Goal: Task Accomplishment & Management: Manage account settings

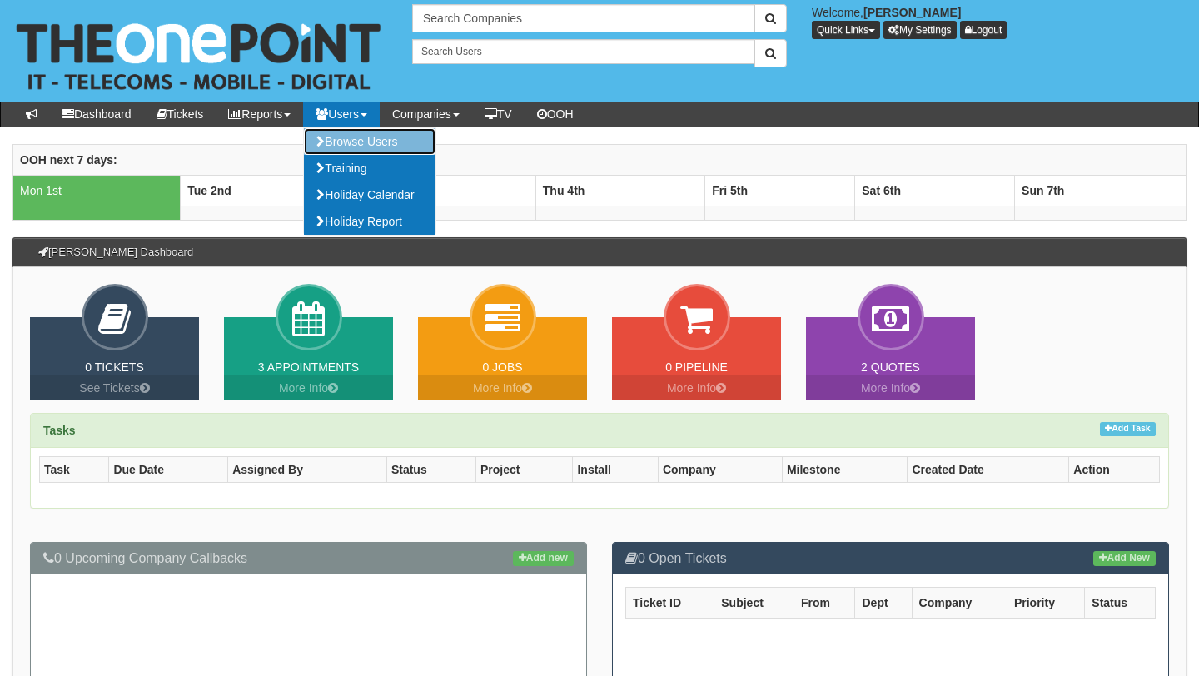
click at [362, 153] on link "Browse Users" at bounding box center [370, 141] width 132 height 27
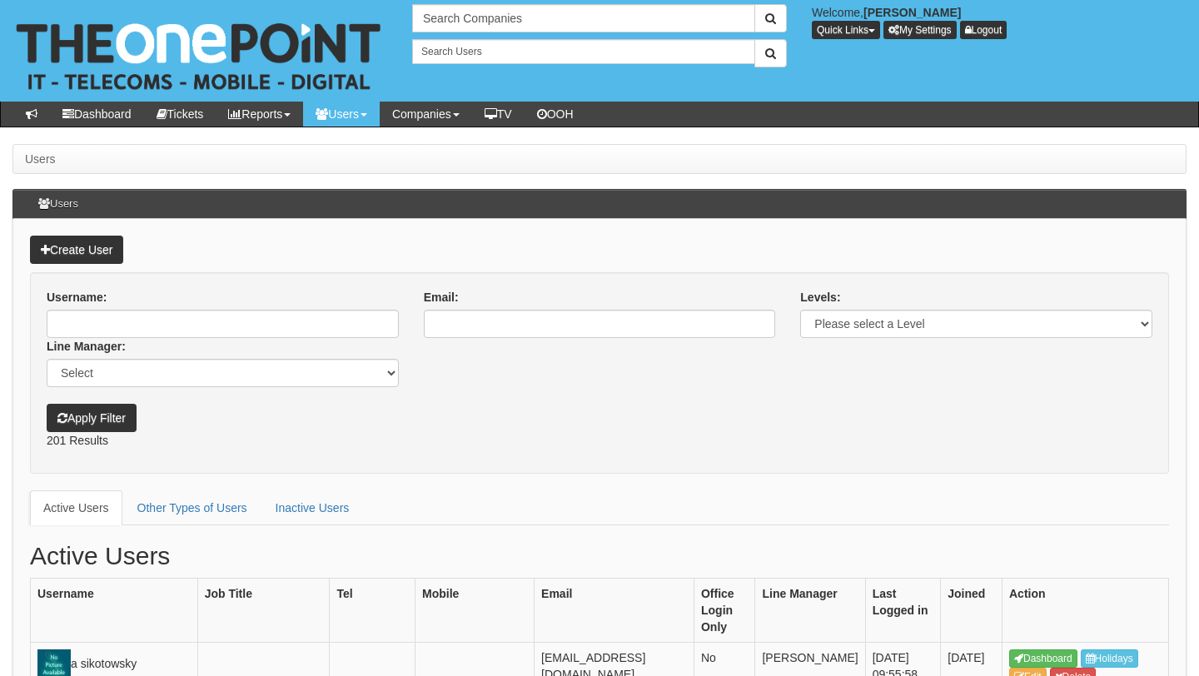
scroll to position [973, 0]
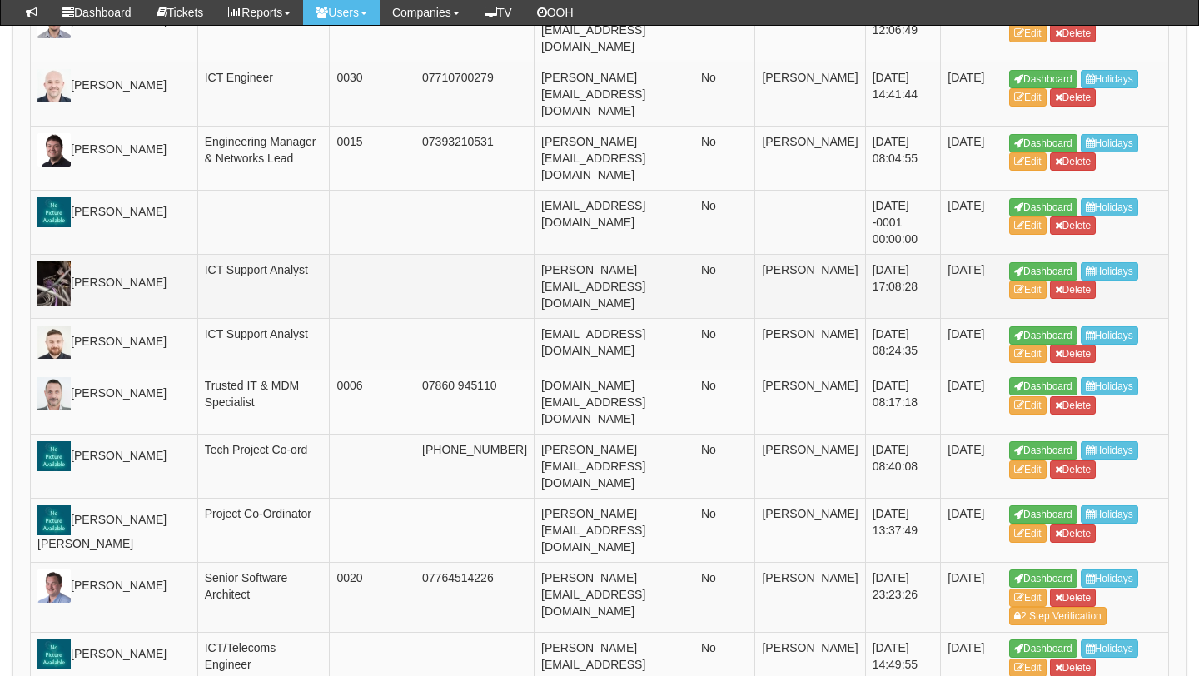
click at [43, 306] on img at bounding box center [53, 283] width 33 height 44
click at [1017, 295] on icon at bounding box center [1019, 290] width 10 height 10
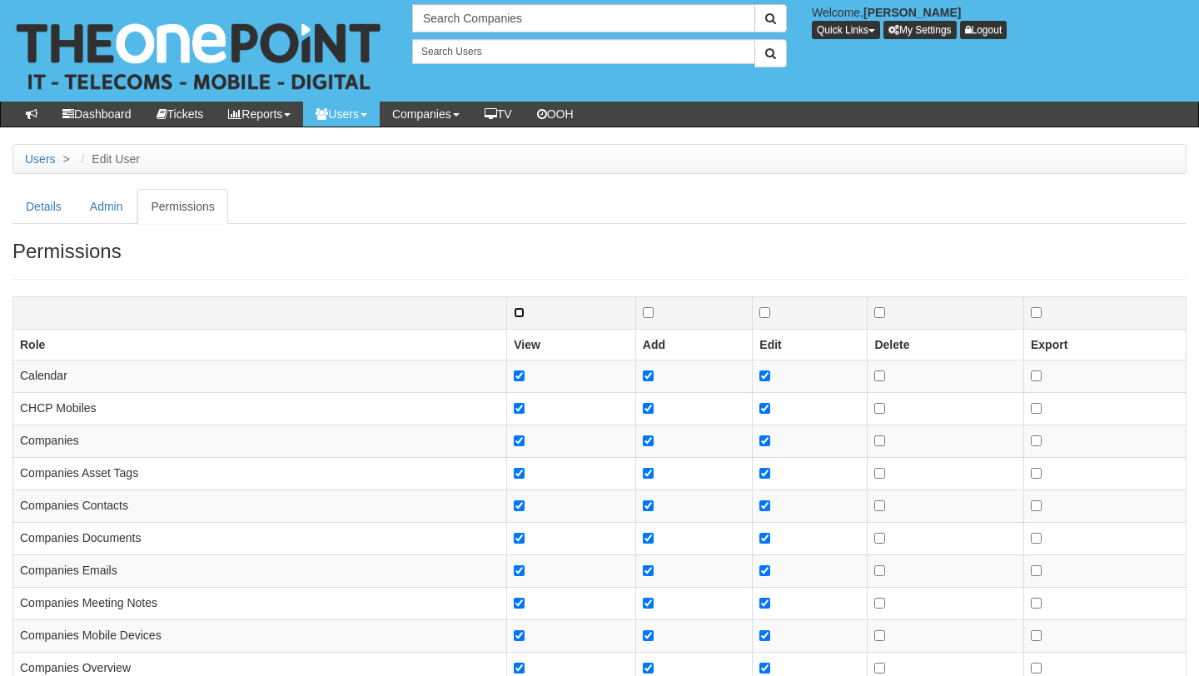
click at [520, 315] on input "checkbox" at bounding box center [519, 312] width 11 height 11
checkbox input "false"
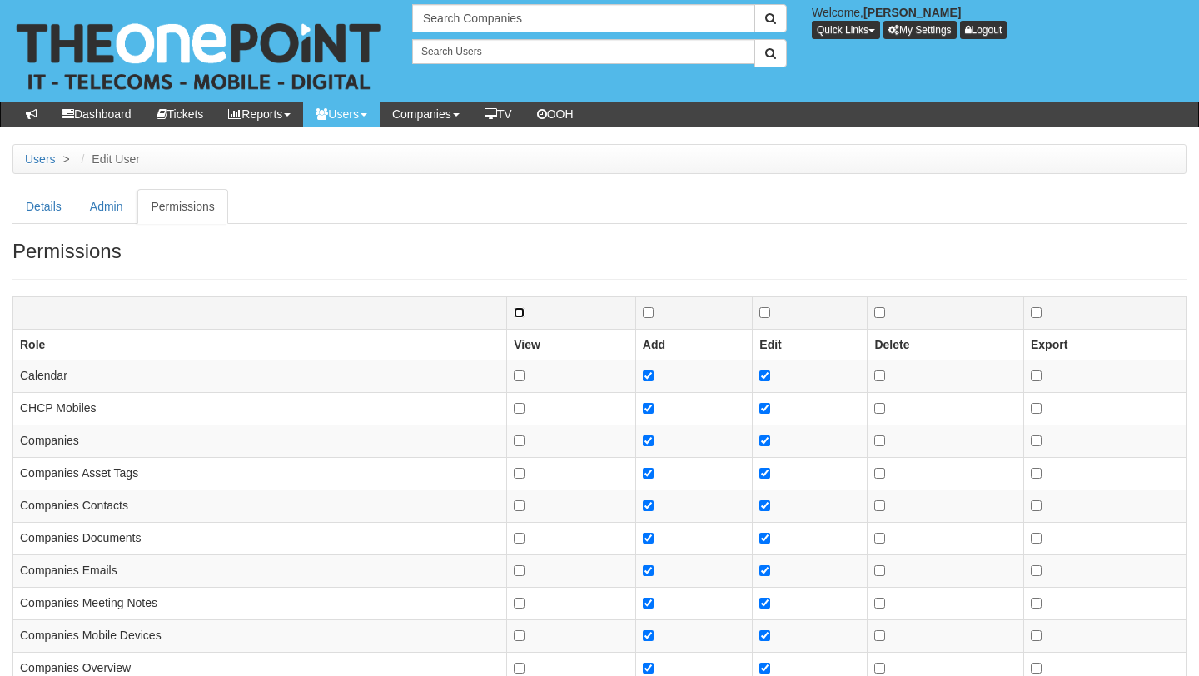
checkbox input "false"
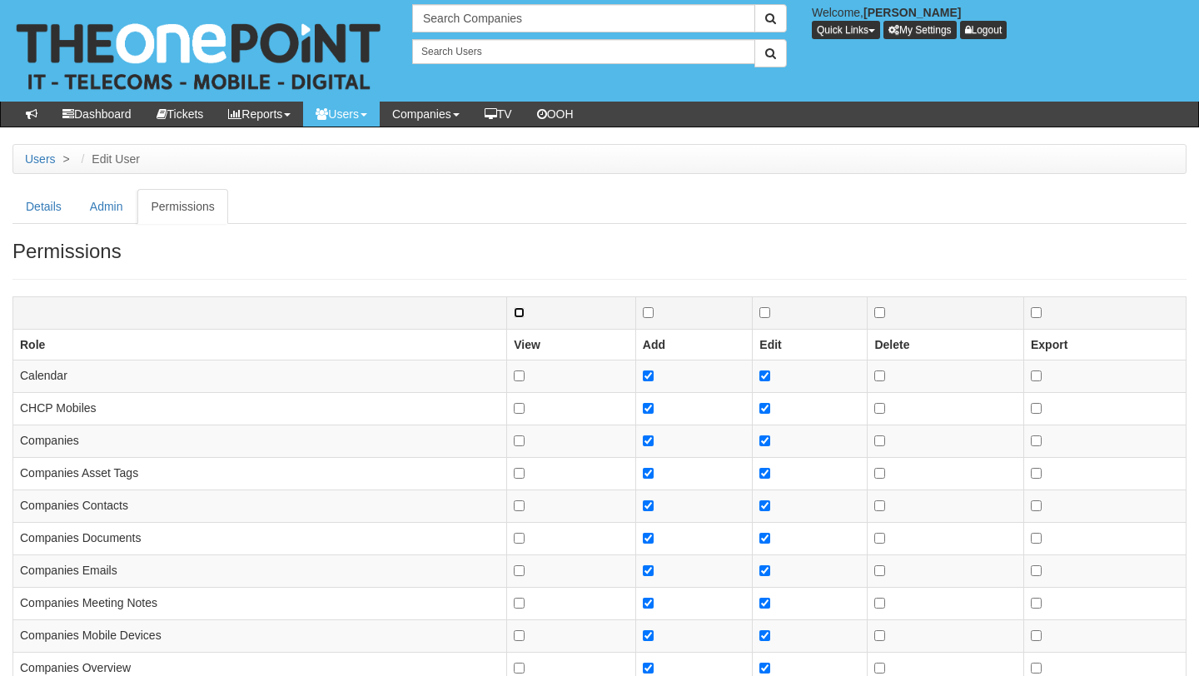
checkbox input "false"
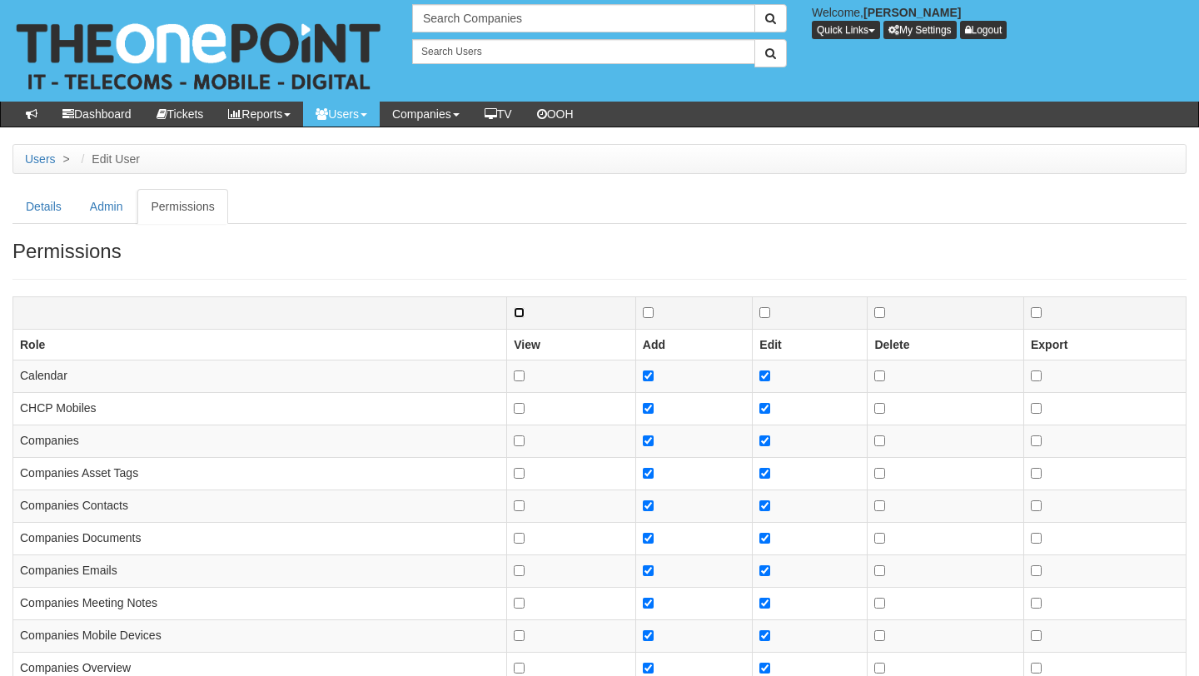
checkbox input "false"
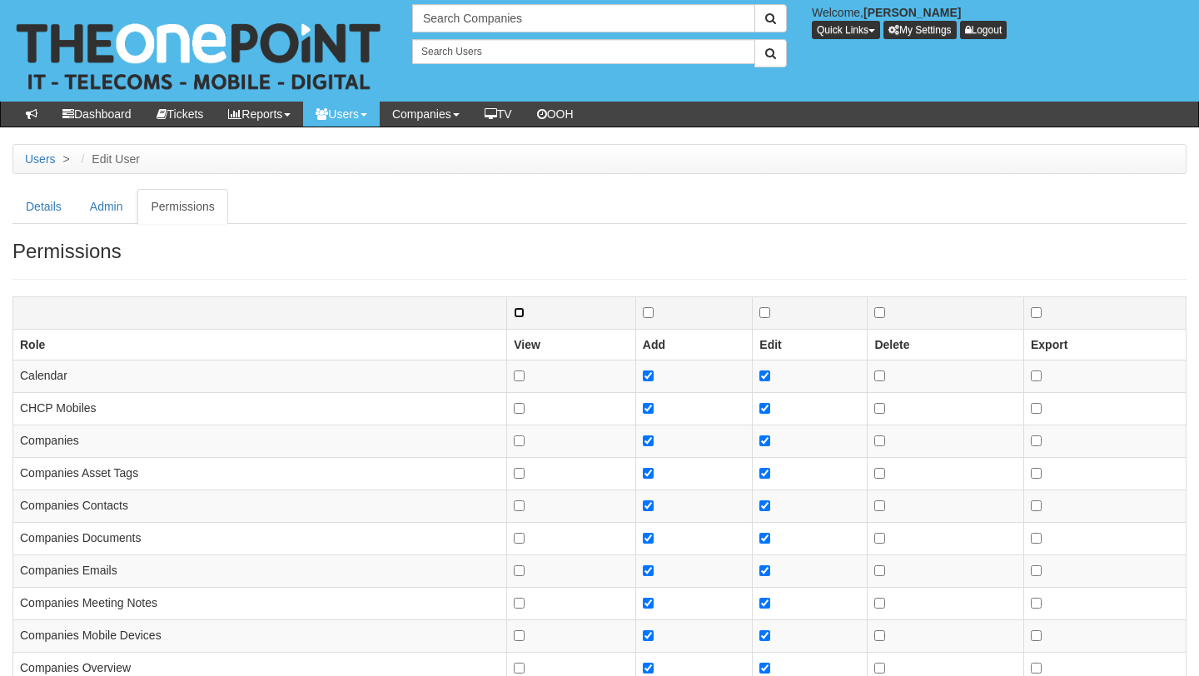
checkbox input "false"
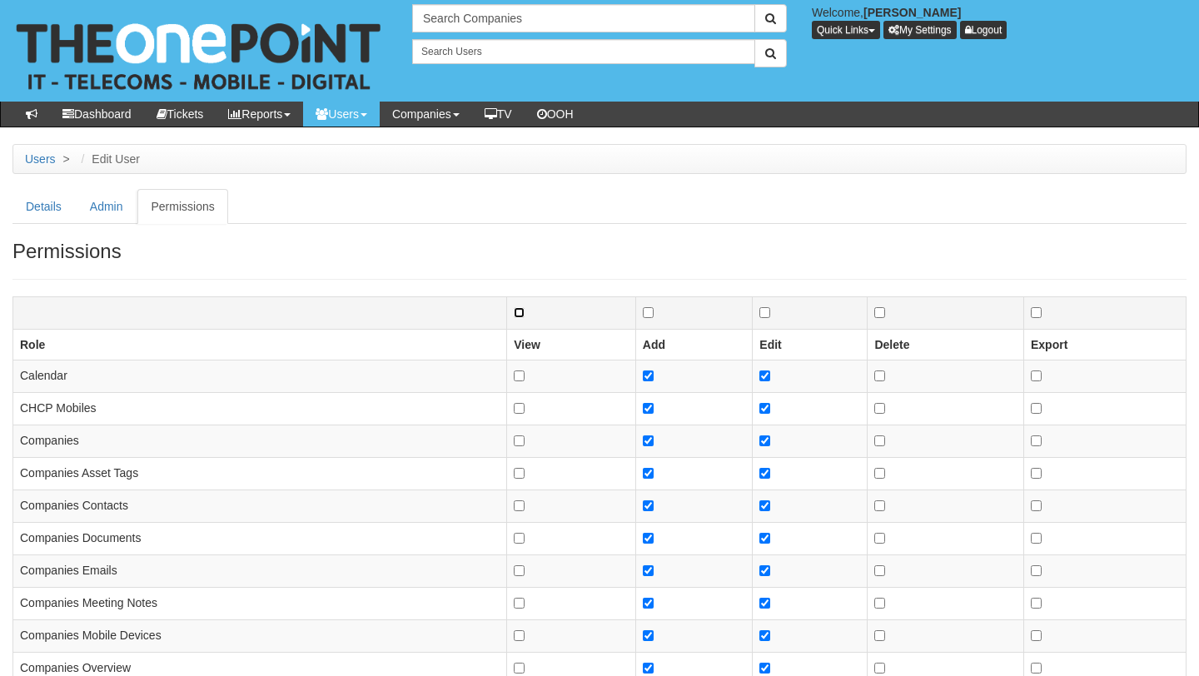
checkbox input "false"
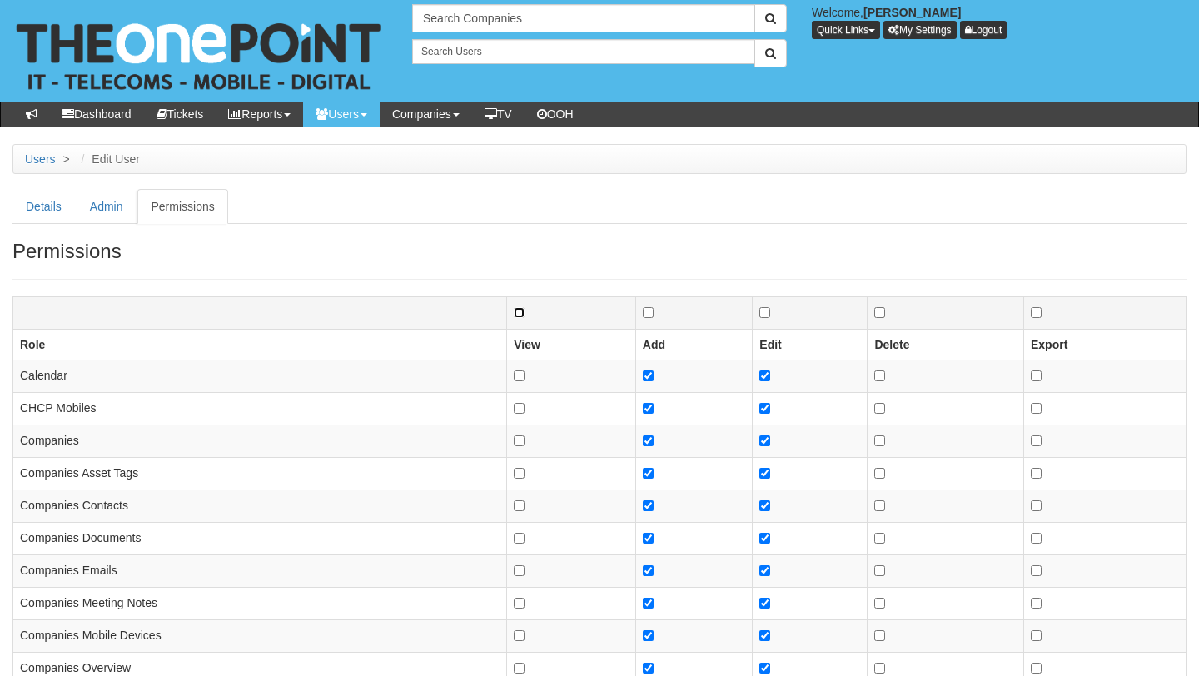
checkbox input "false"
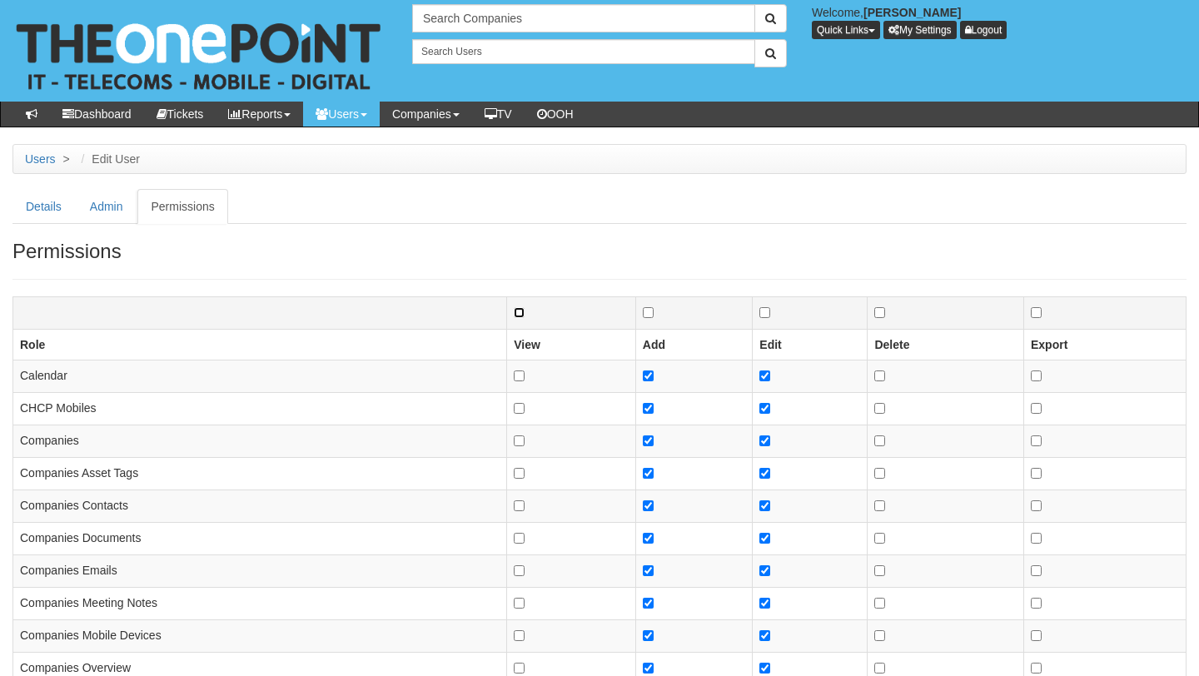
checkbox input "false"
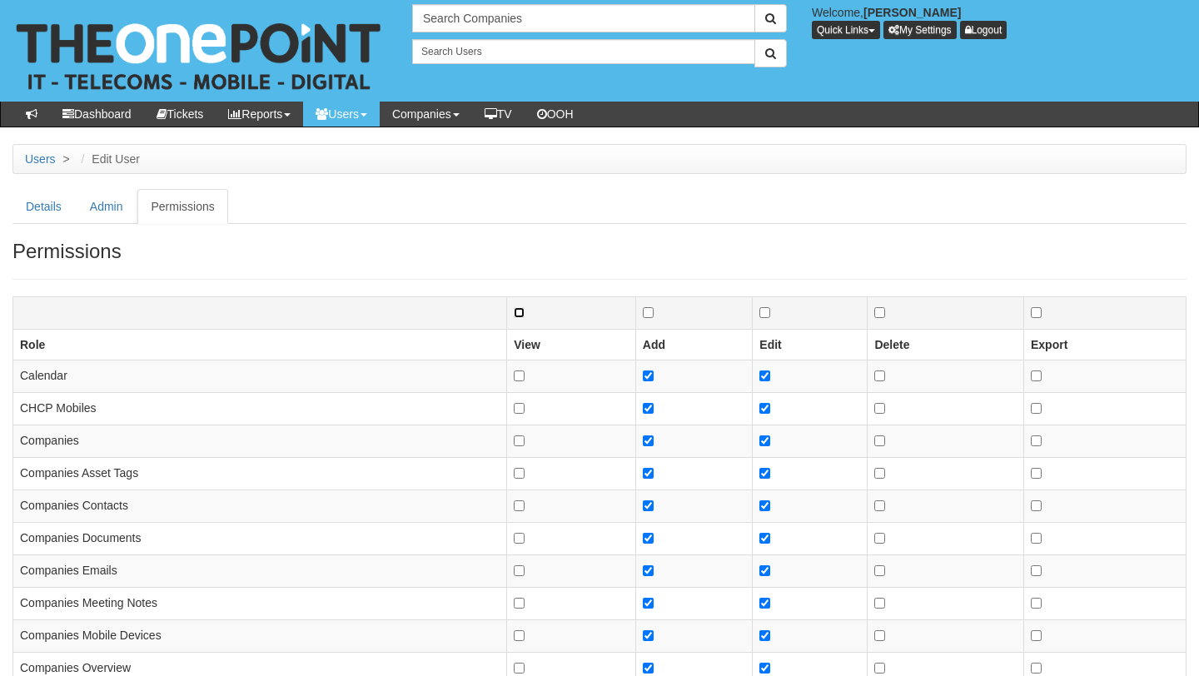
checkbox input "false"
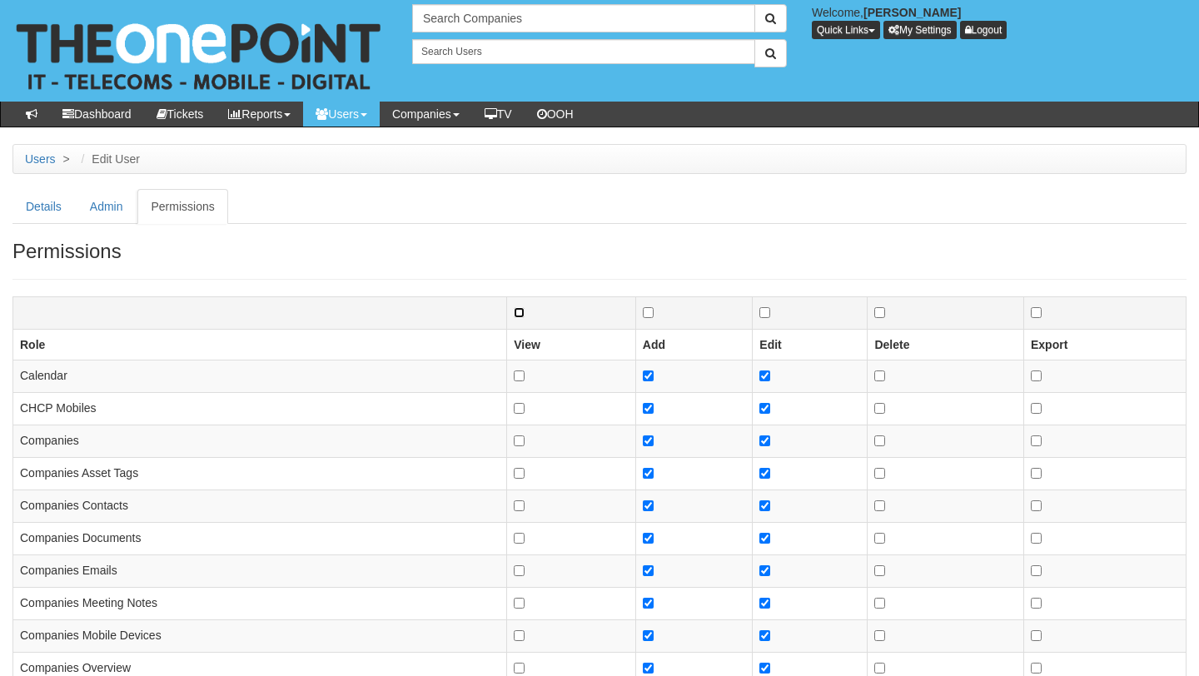
checkbox input "false"
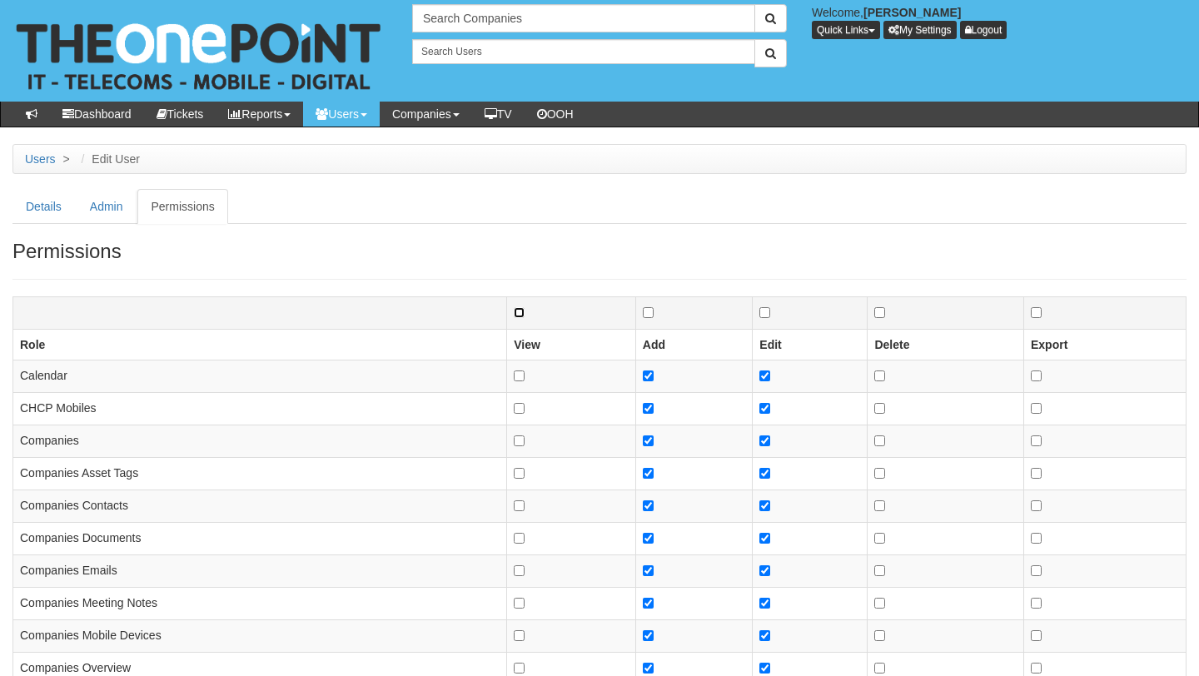
checkbox input "false"
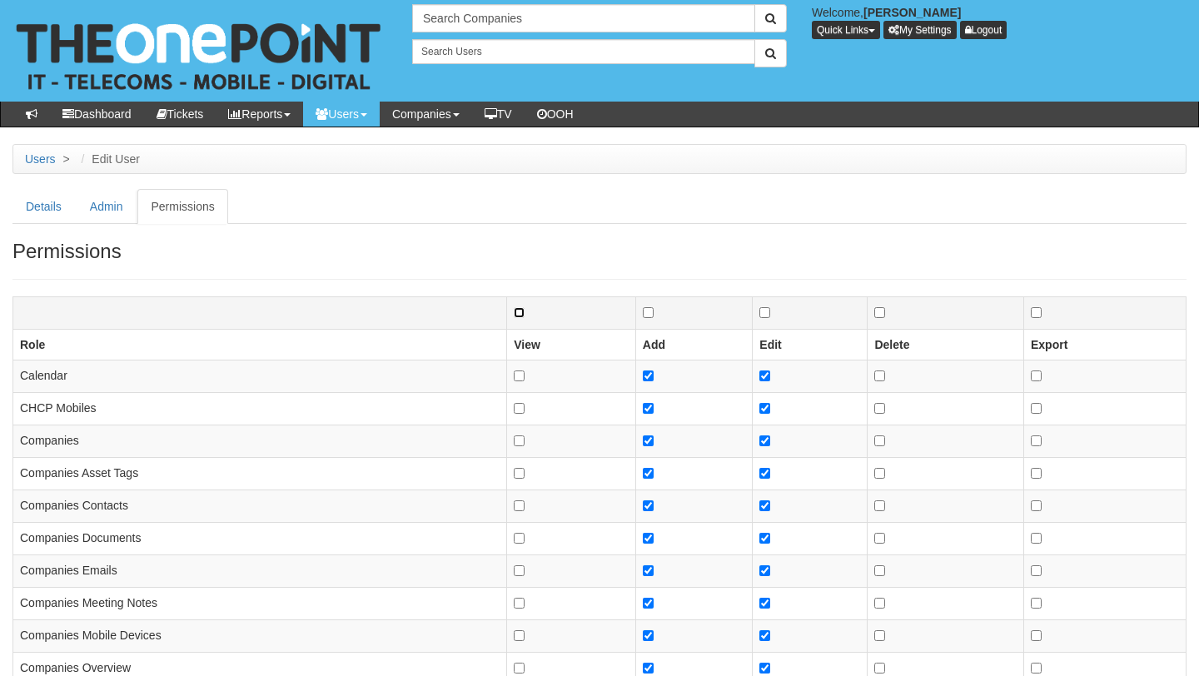
checkbox input "false"
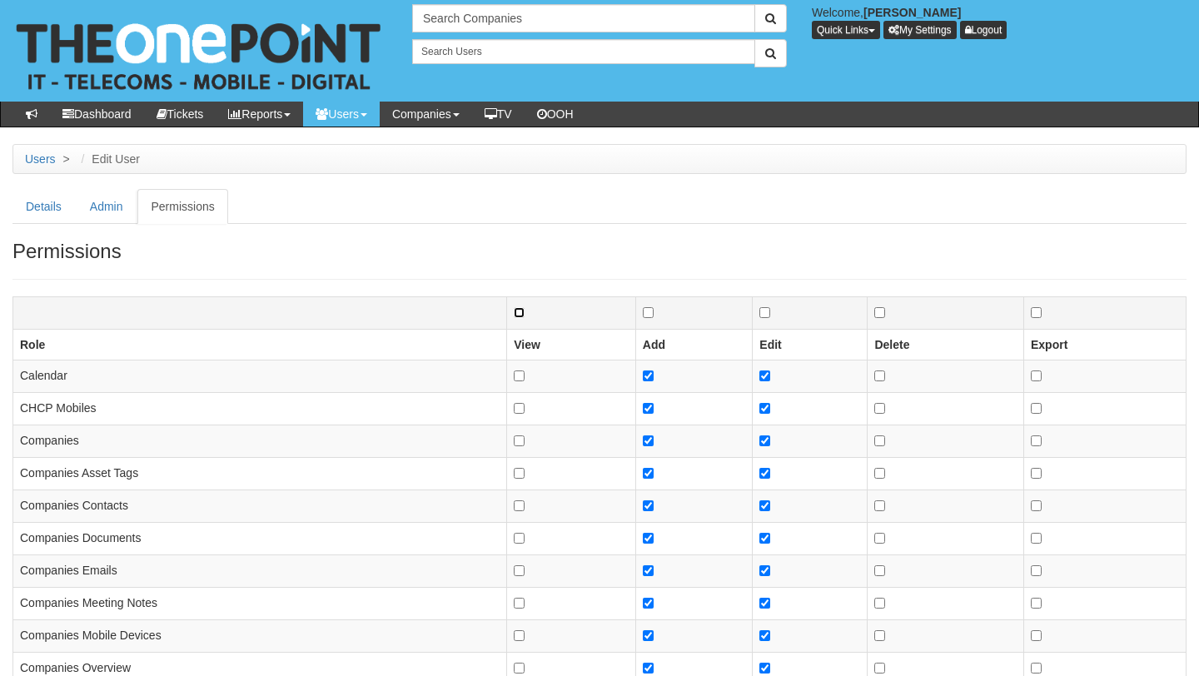
checkbox input "false"
click at [650, 315] on input "checkbox" at bounding box center [648, 312] width 11 height 11
checkbox input "false"
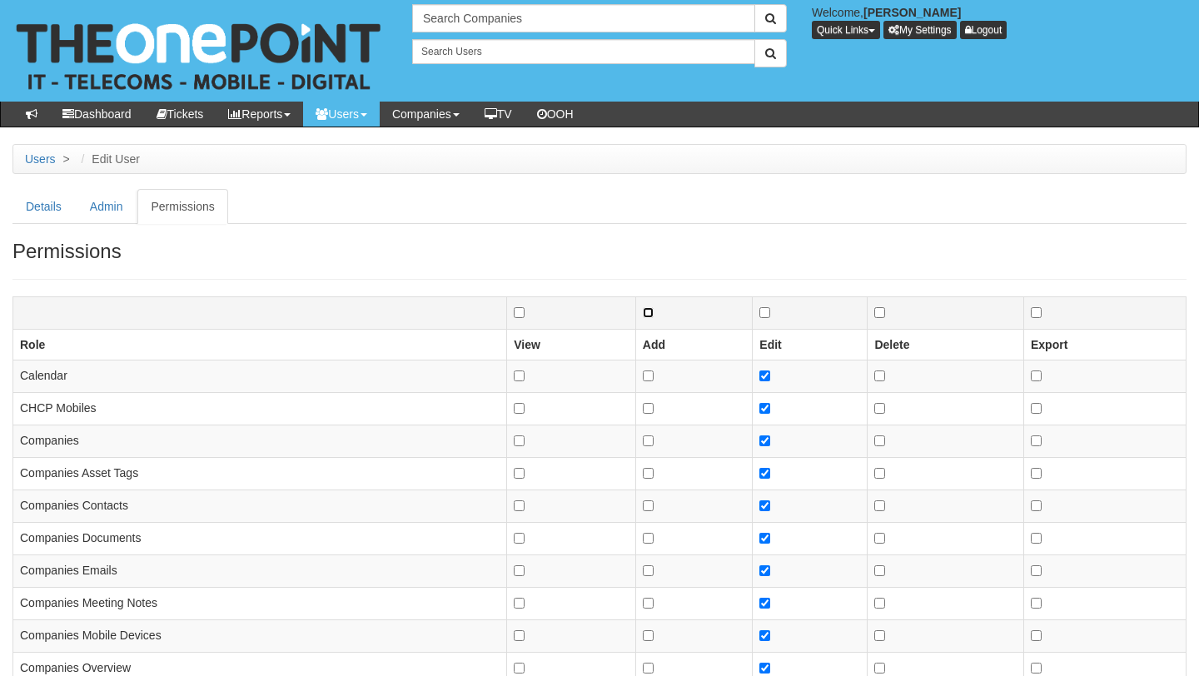
checkbox input "false"
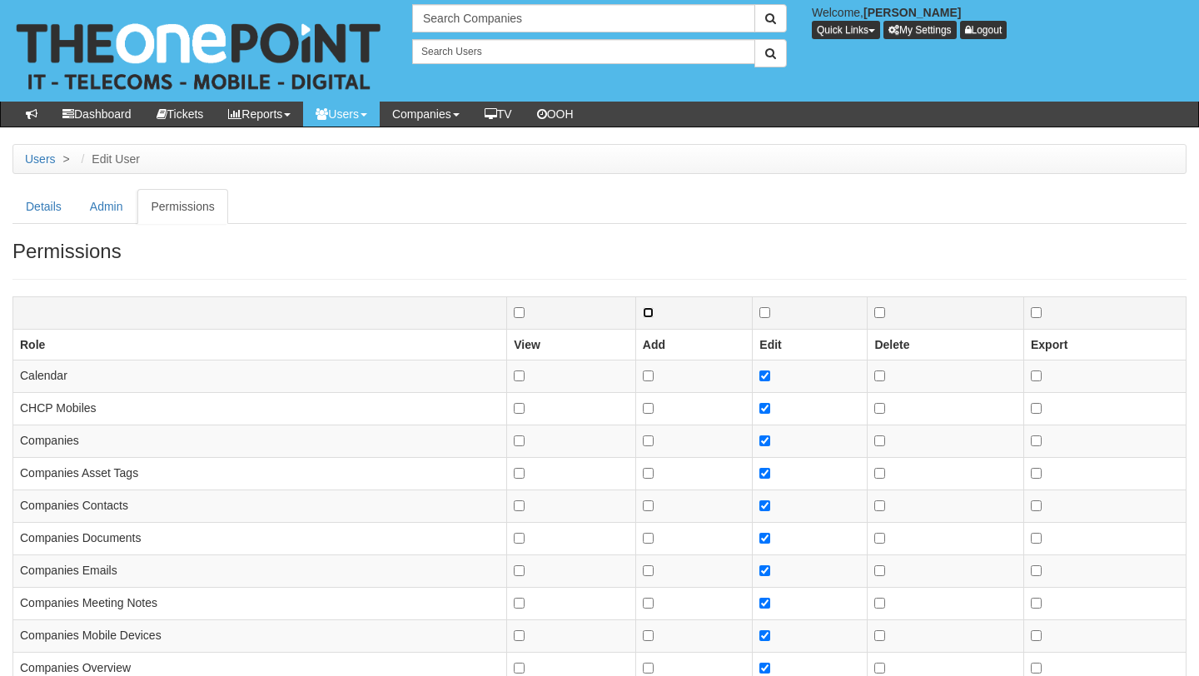
checkbox input "false"
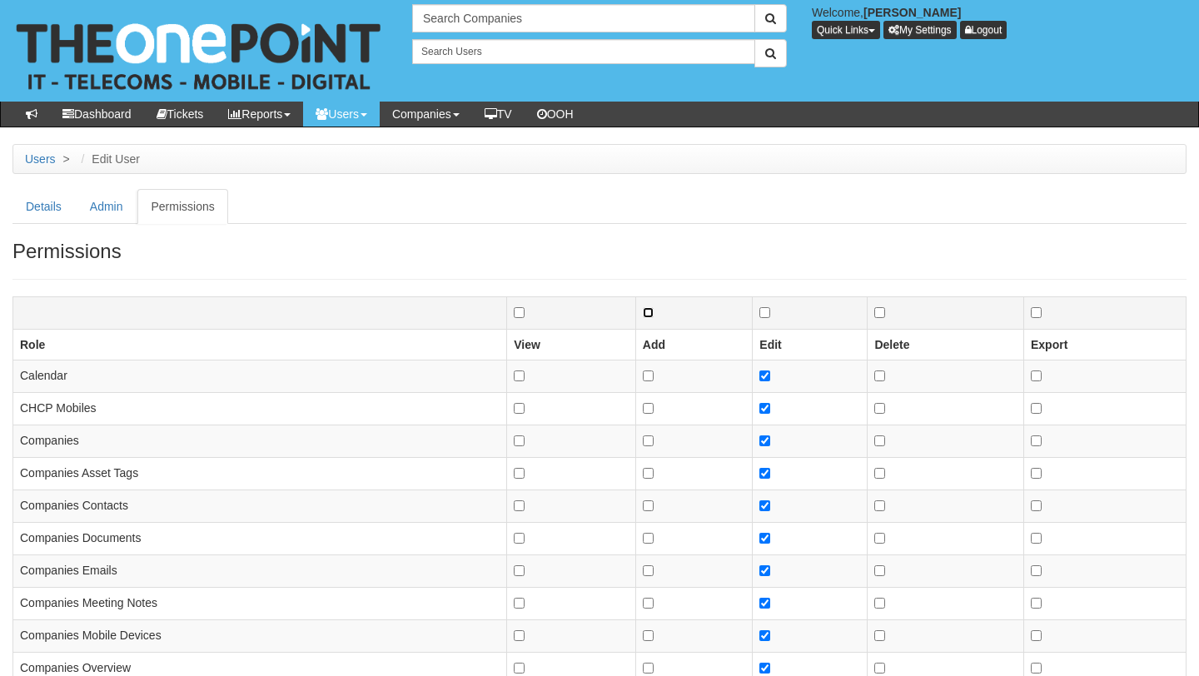
checkbox input "false"
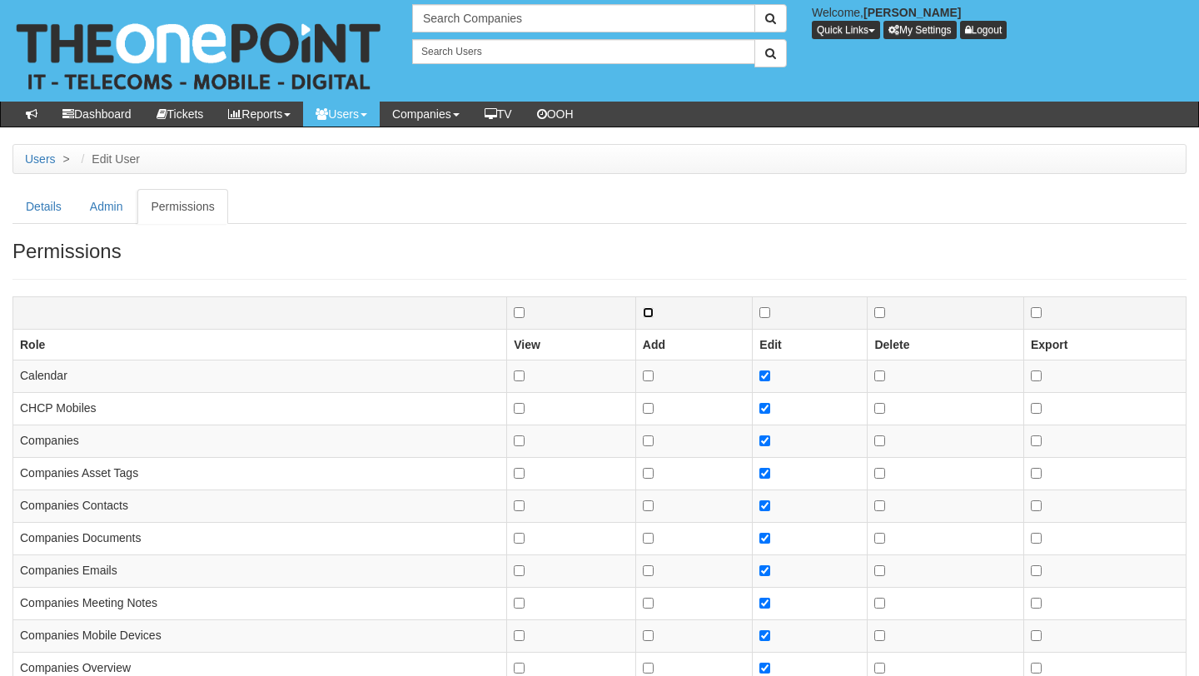
checkbox input "false"
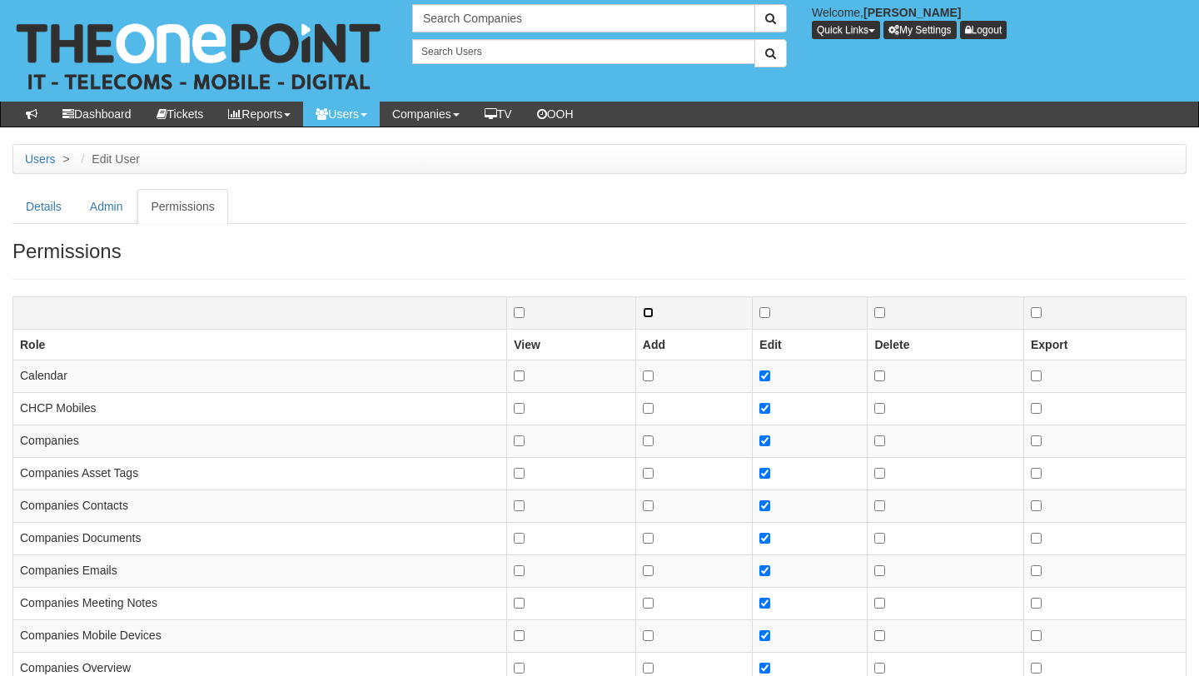
checkbox input "false"
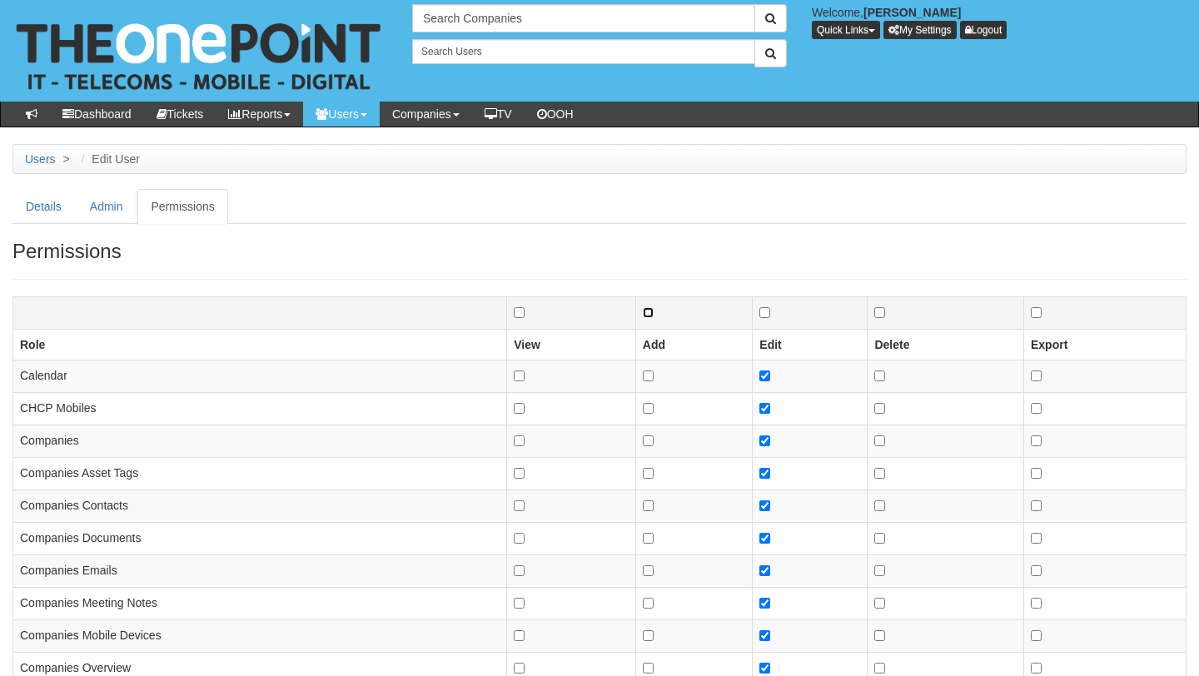
checkbox input "false"
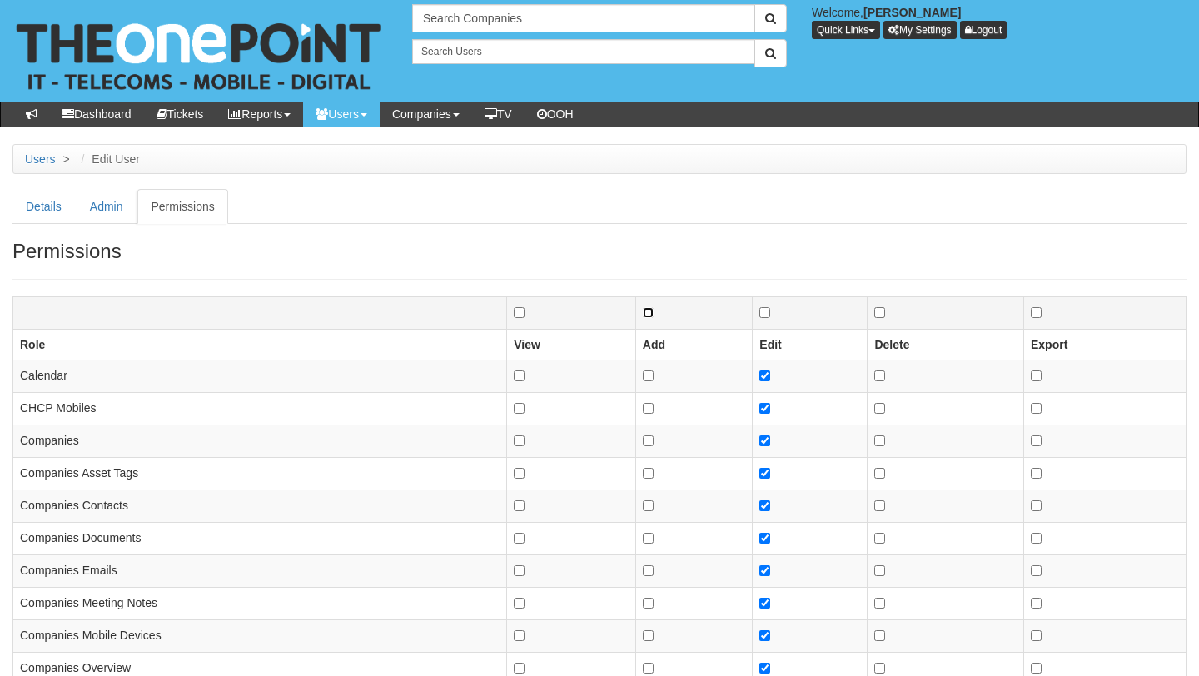
checkbox input "false"
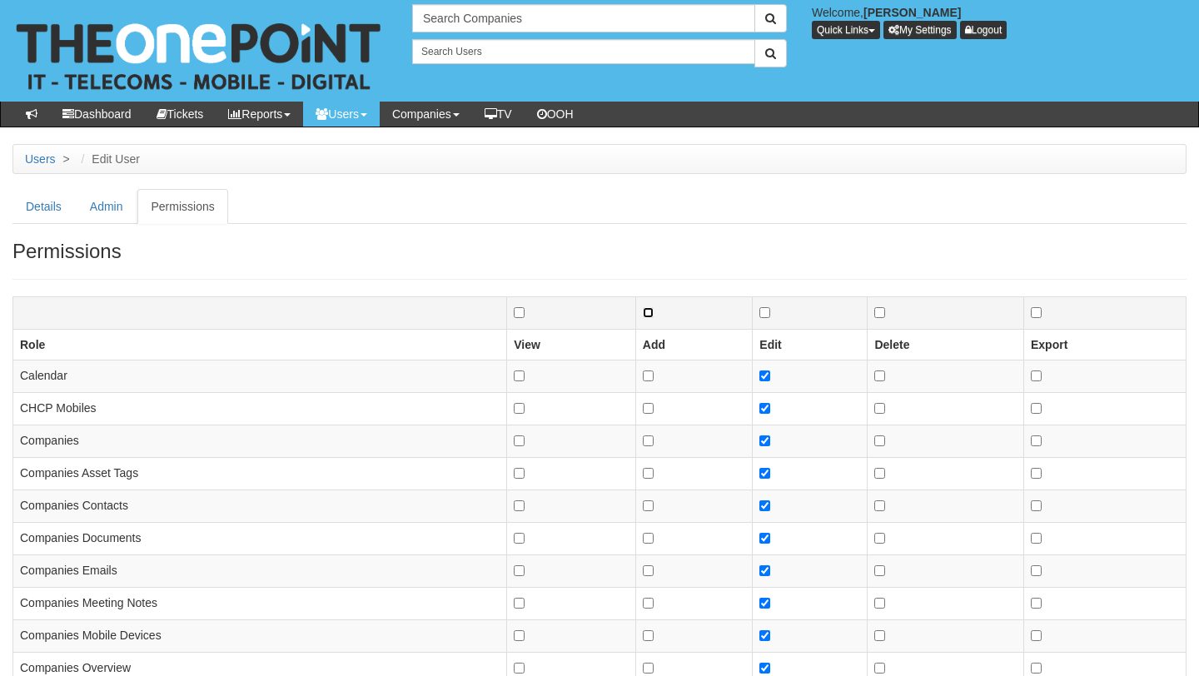
checkbox input "false"
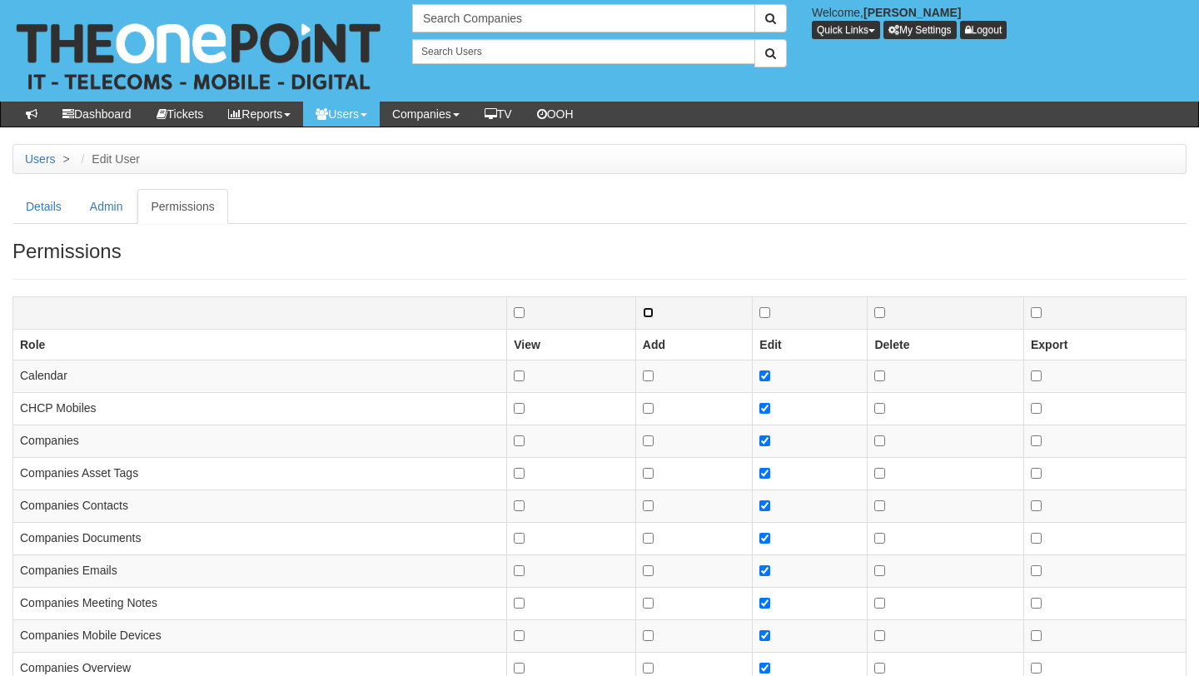
checkbox input "false"
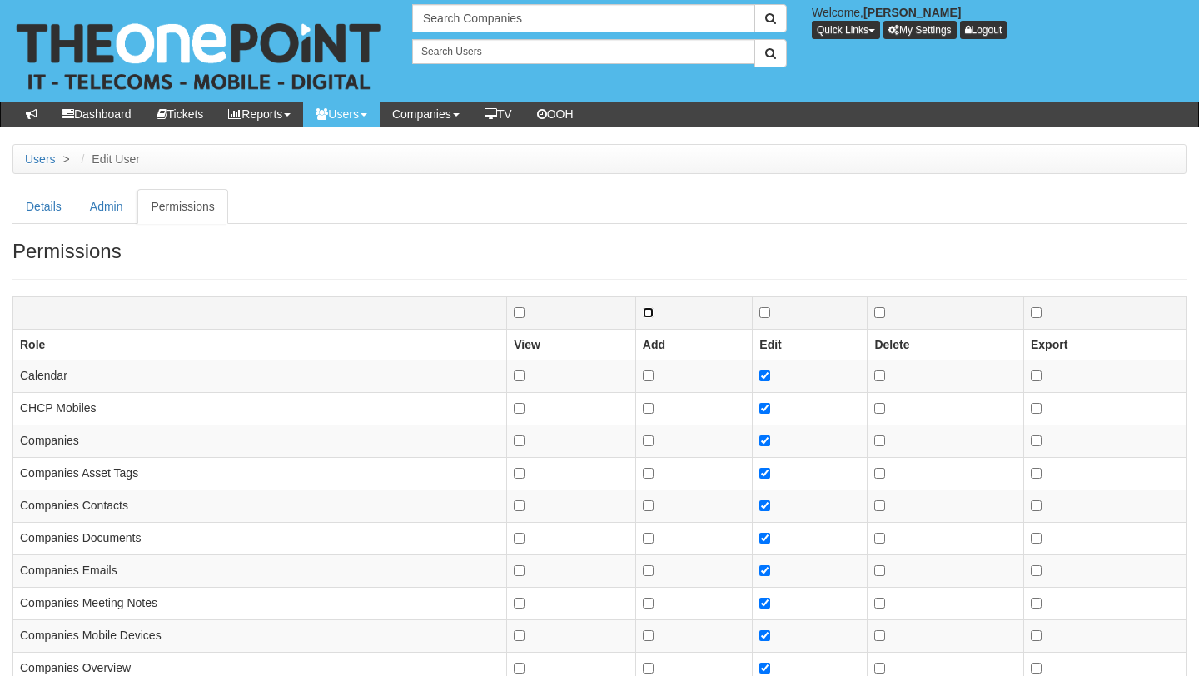
checkbox input "false"
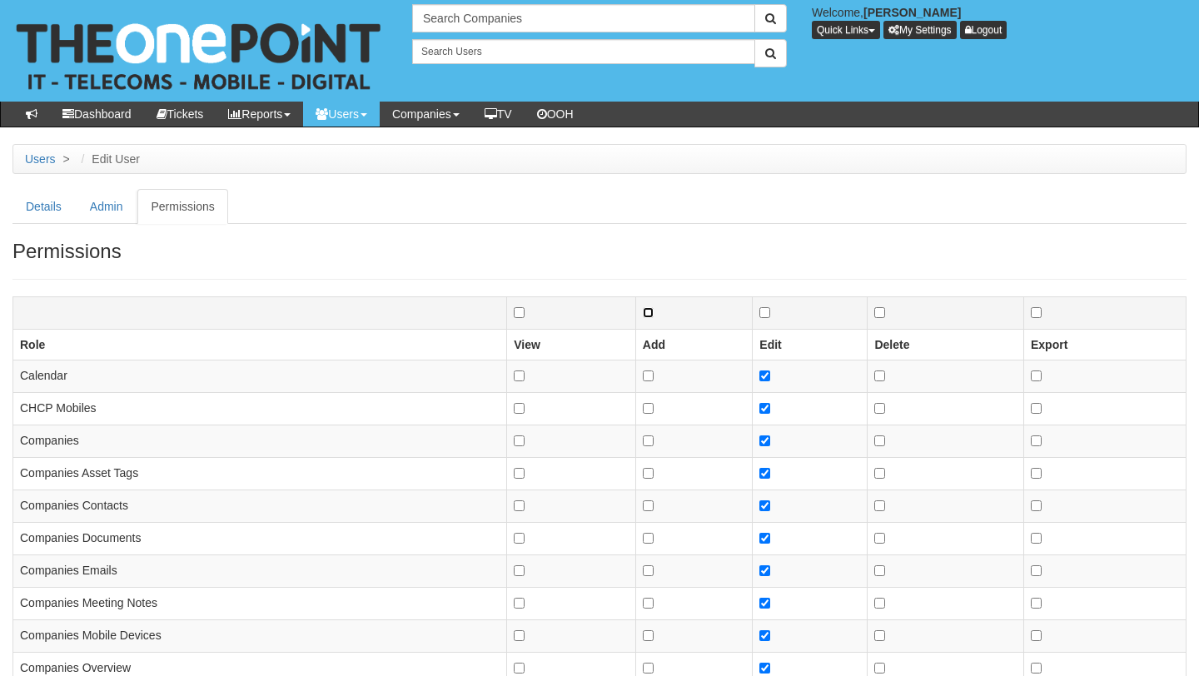
checkbox input "false"
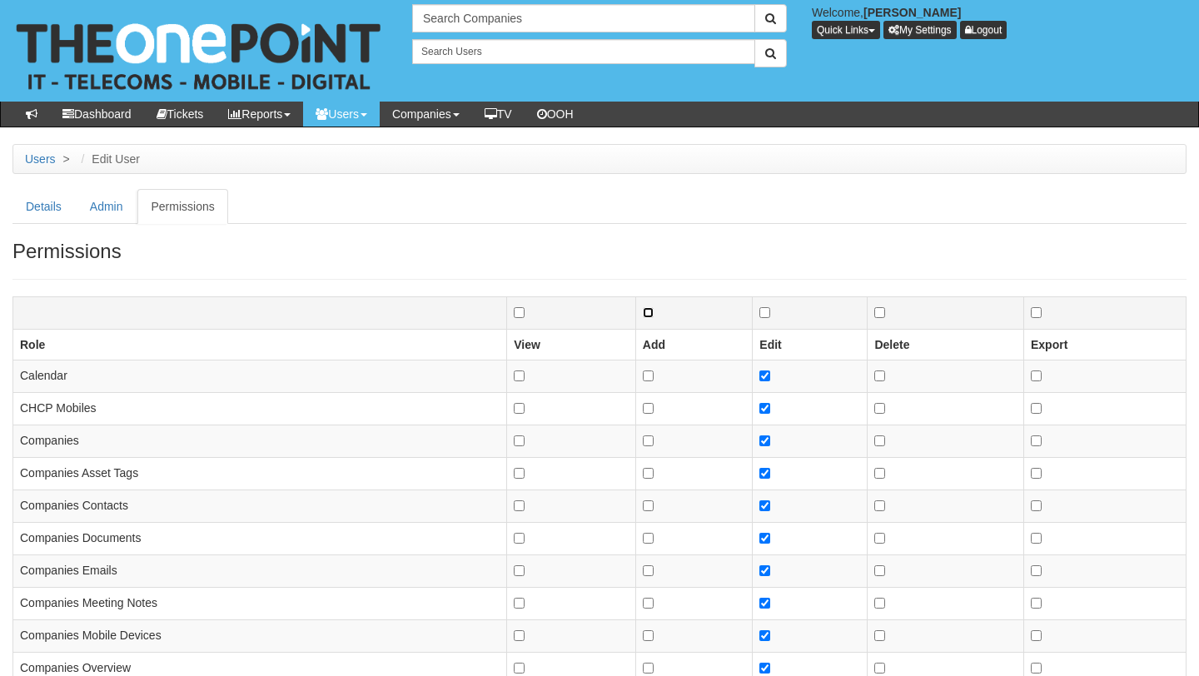
checkbox input "false"
click at [764, 314] on input "checkbox" at bounding box center [764, 312] width 11 height 11
checkbox input "false"
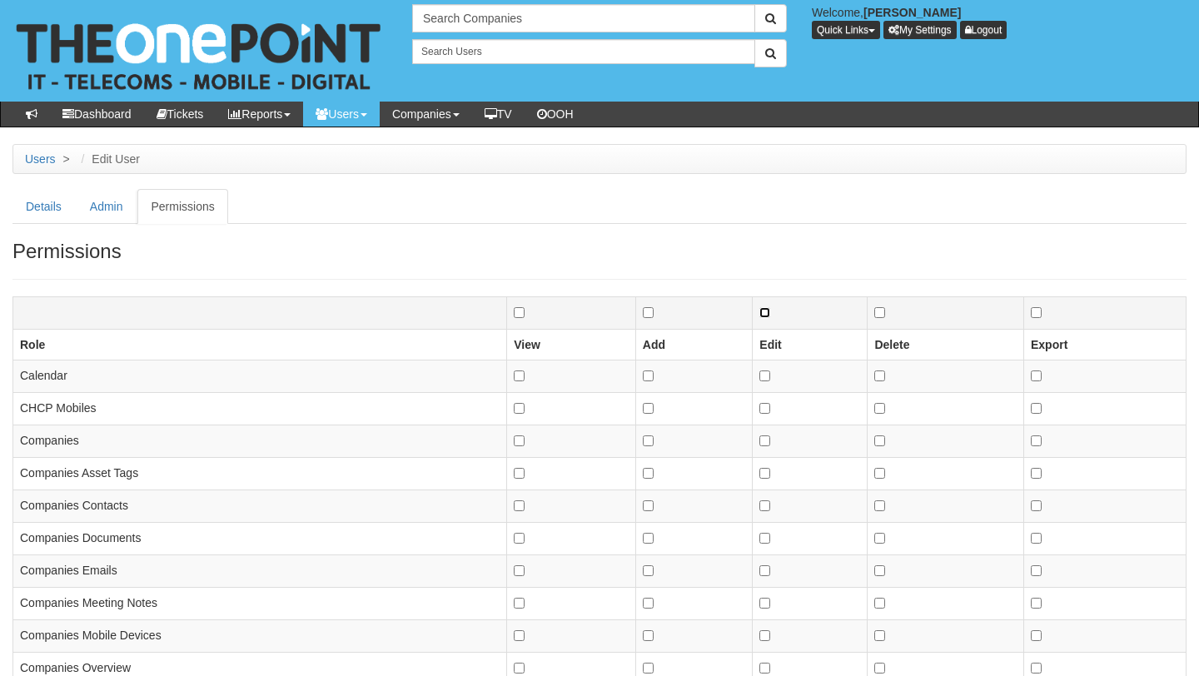
checkbox input "false"
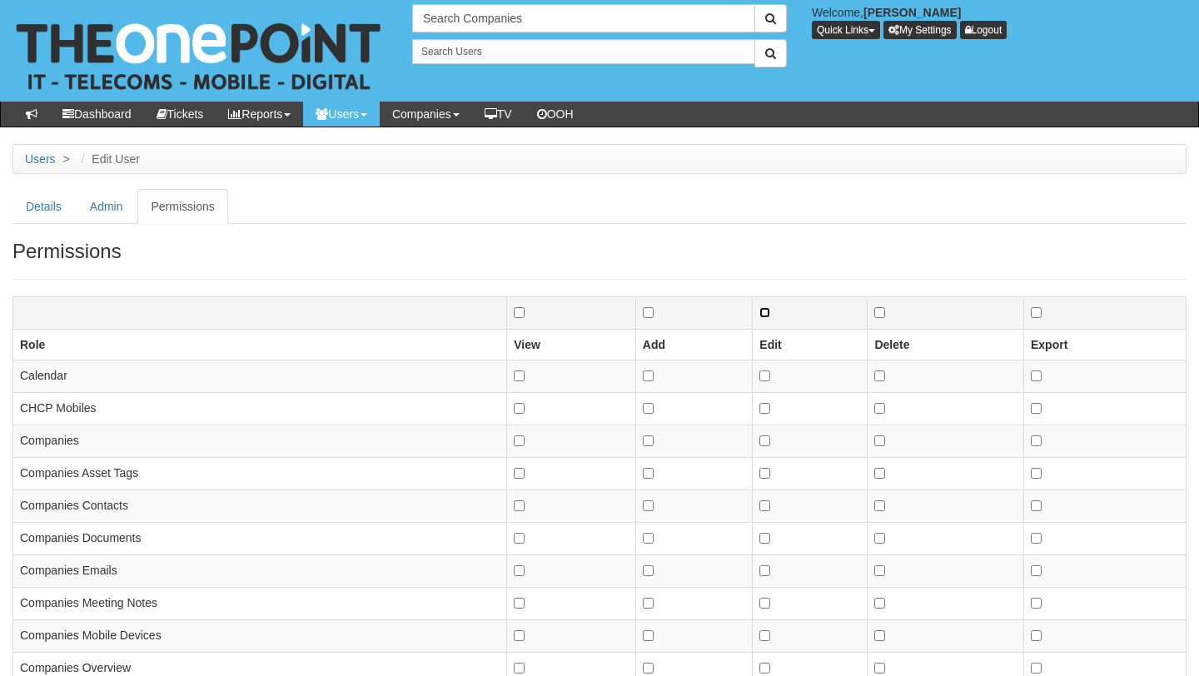
checkbox input "false"
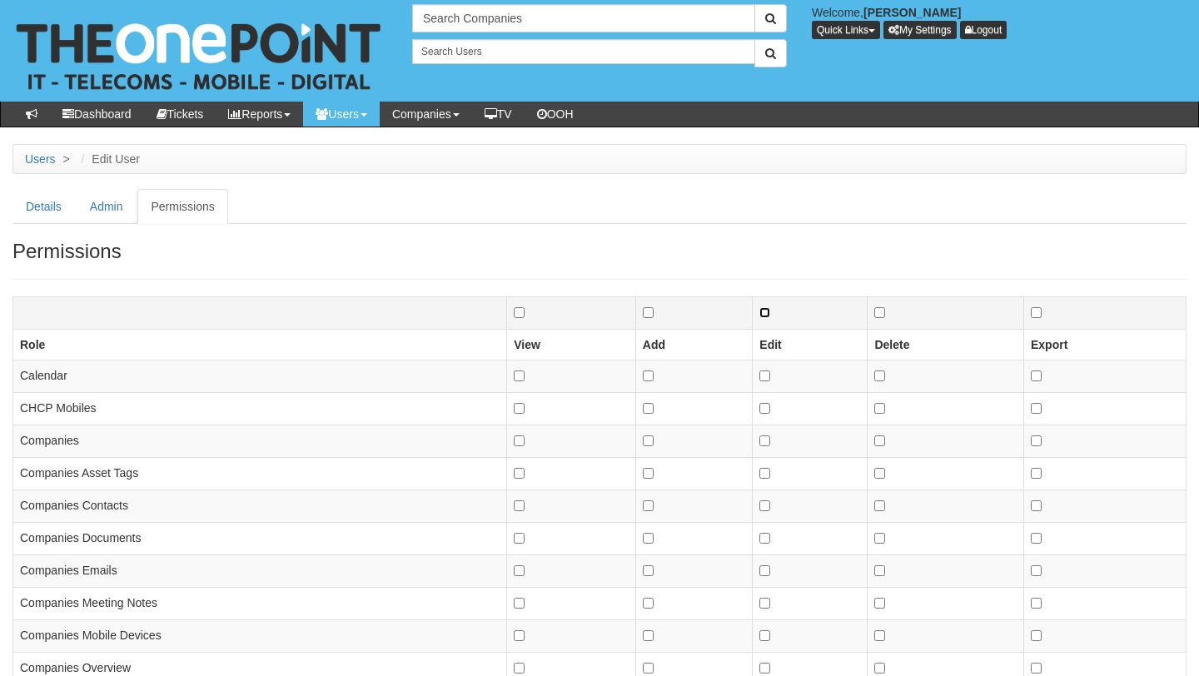
checkbox input "false"
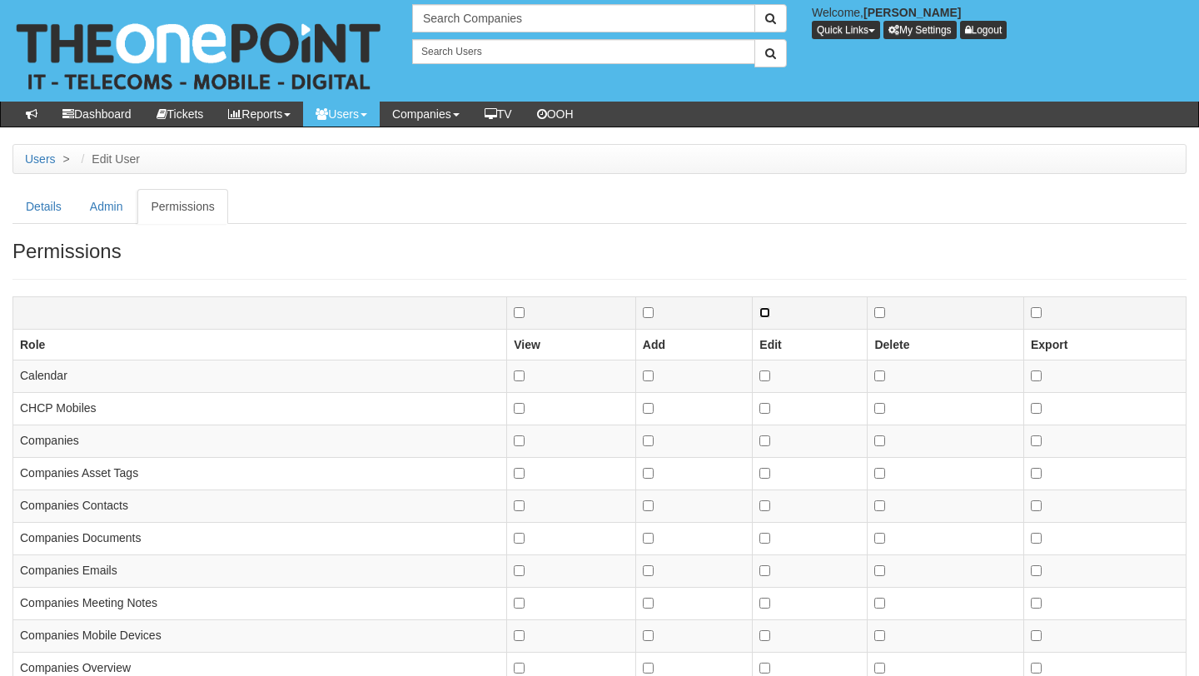
checkbox input "false"
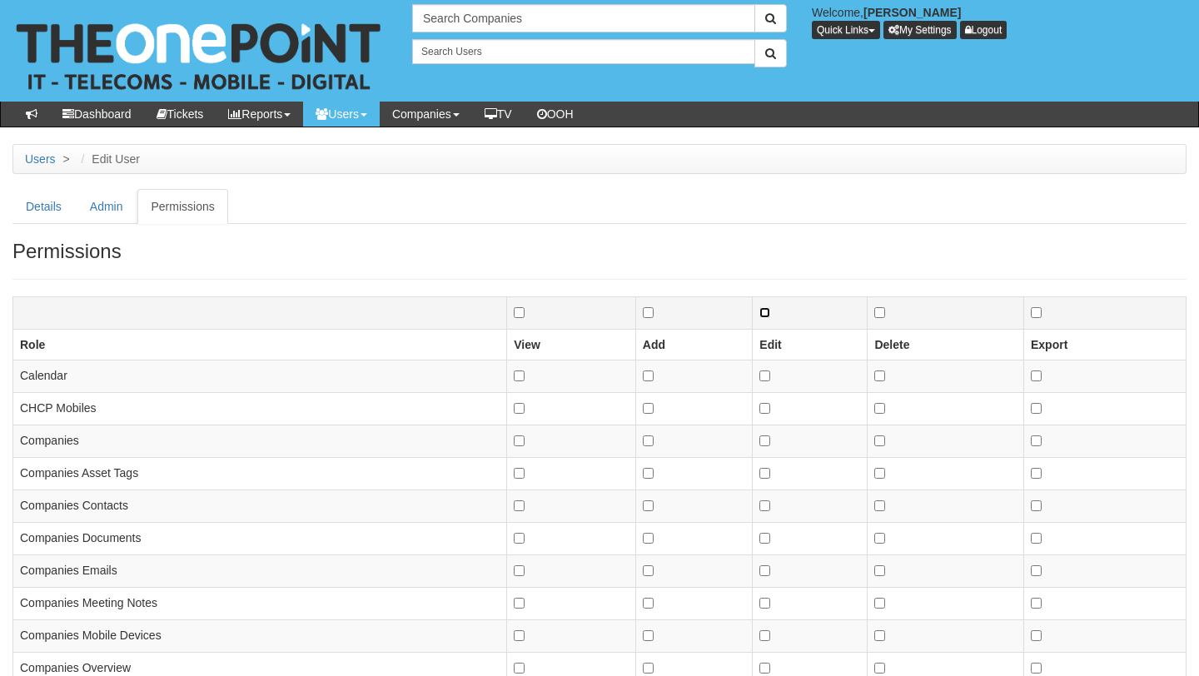
checkbox input "false"
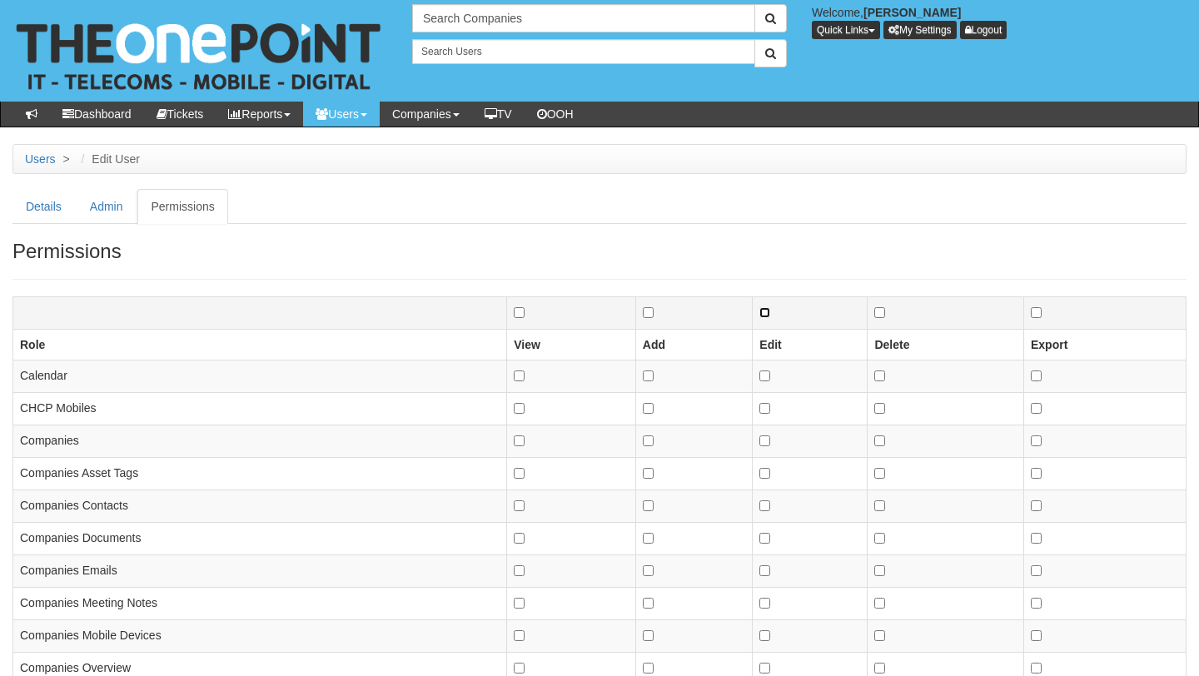
checkbox input "false"
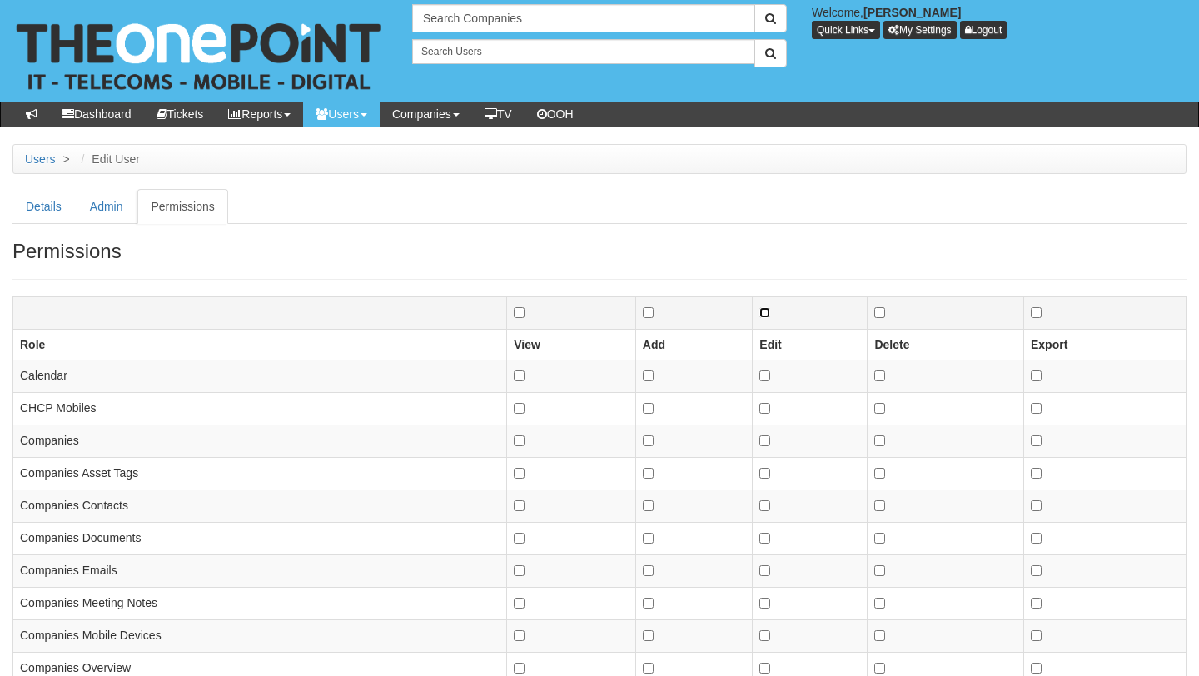
checkbox input "false"
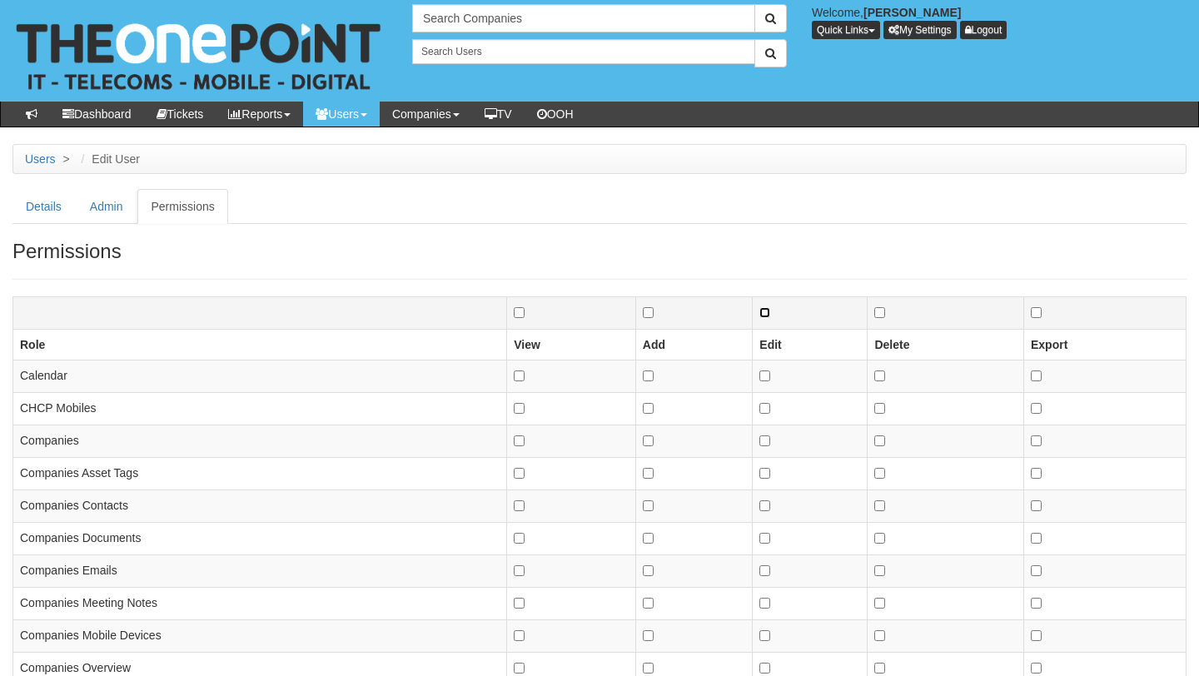
checkbox input "false"
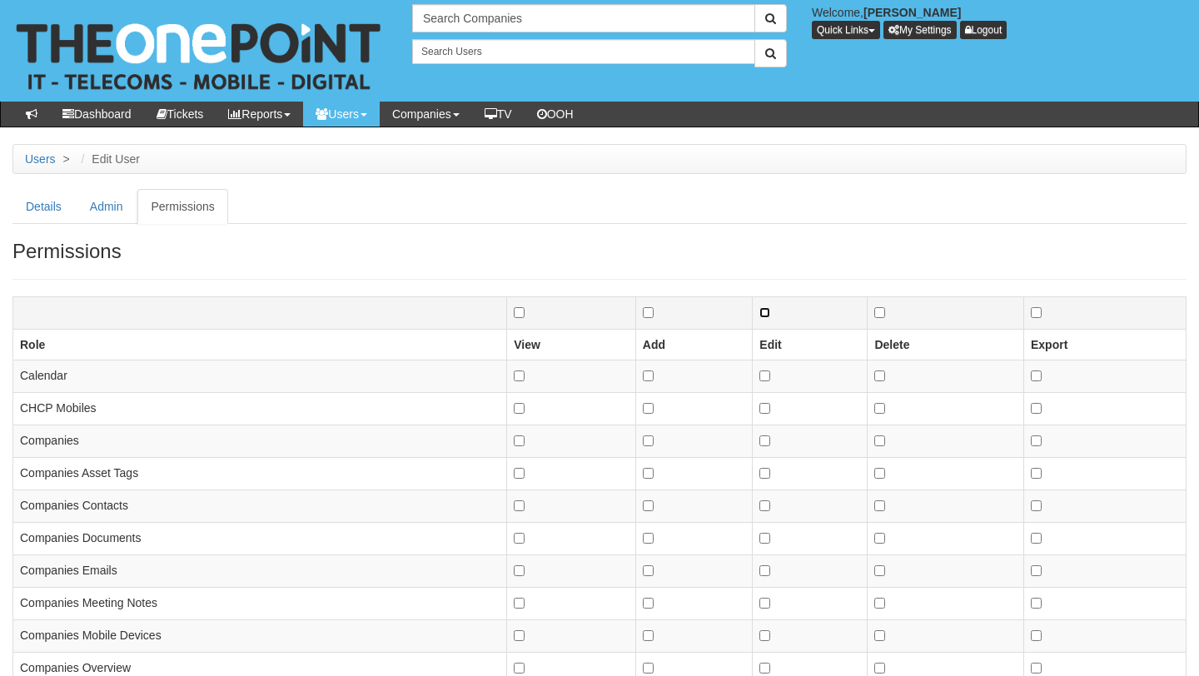
checkbox input "false"
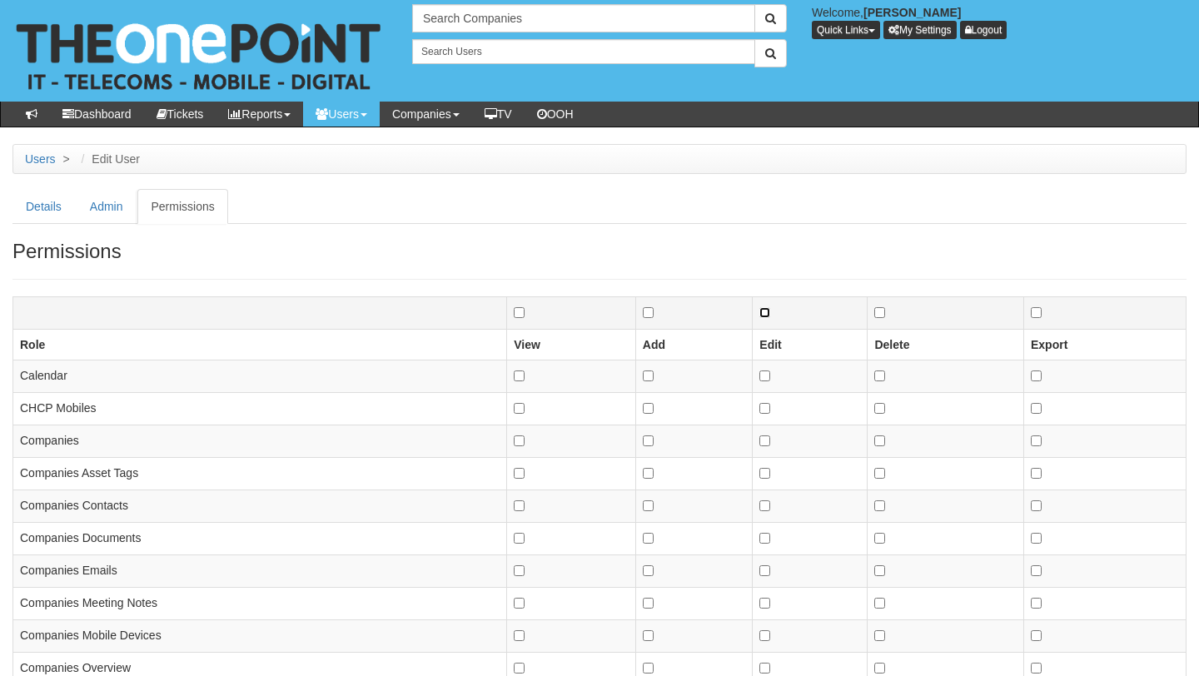
checkbox input "false"
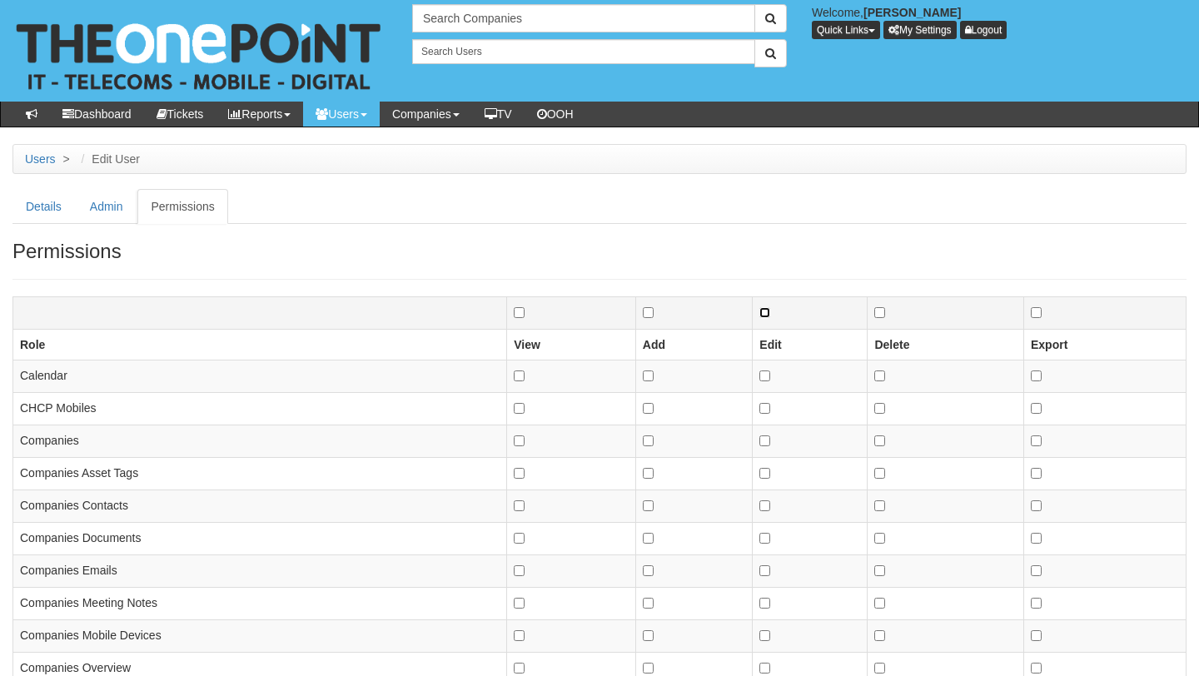
checkbox input "false"
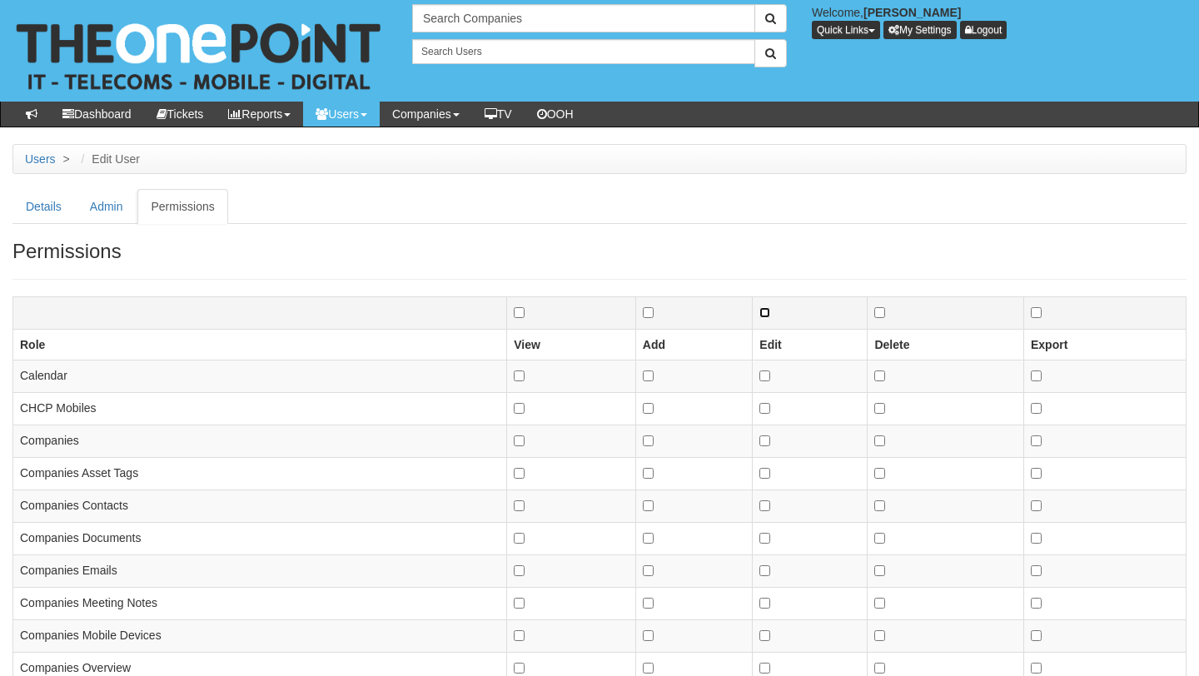
checkbox input "false"
click at [874, 311] on input "checkbox" at bounding box center [879, 312] width 11 height 11
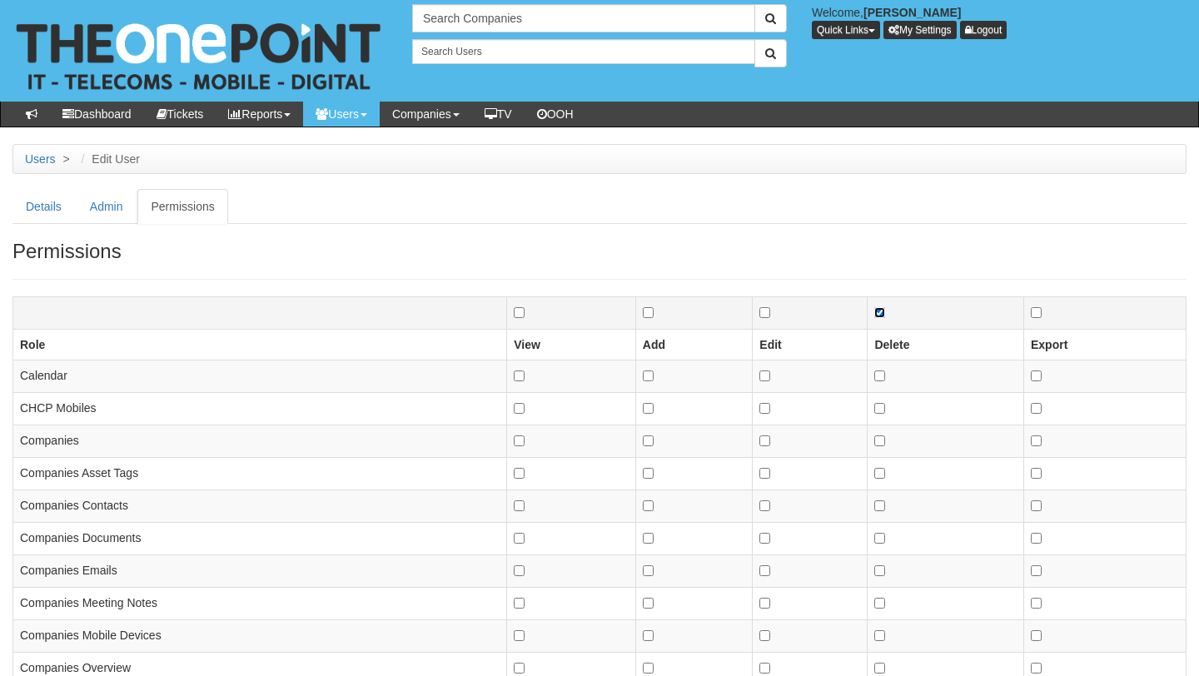
checkbox input "false"
click at [1035, 312] on input "checkbox" at bounding box center [1036, 312] width 11 height 11
checkbox input "false"
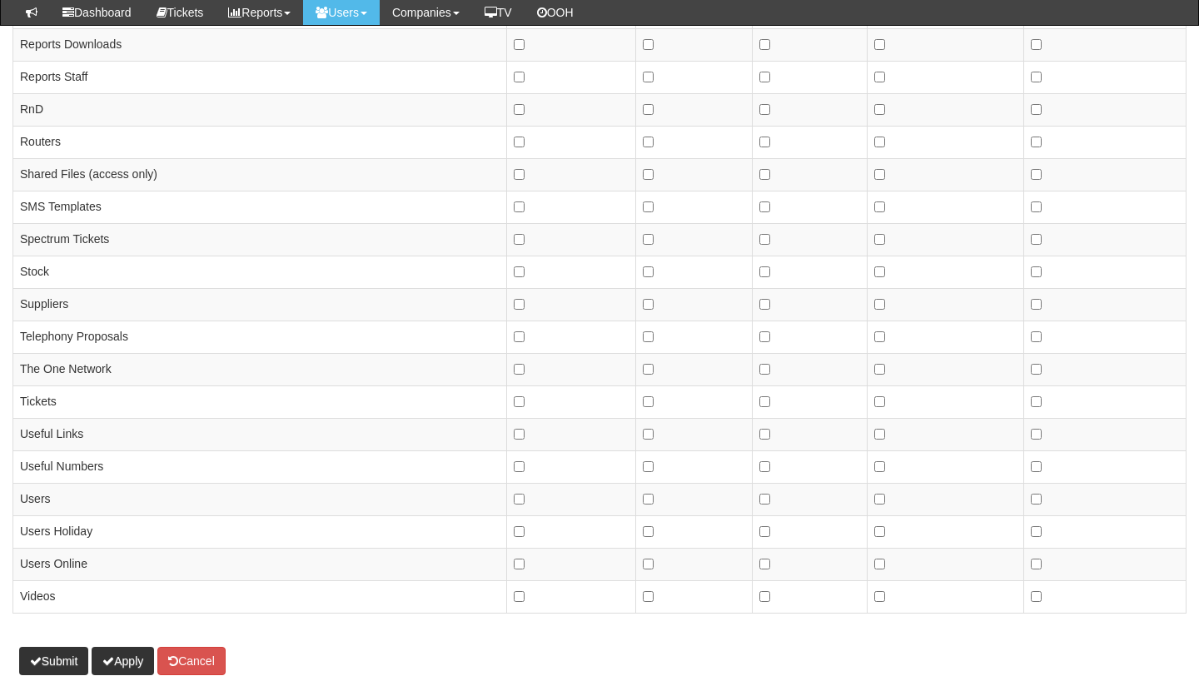
scroll to position [1654, 0]
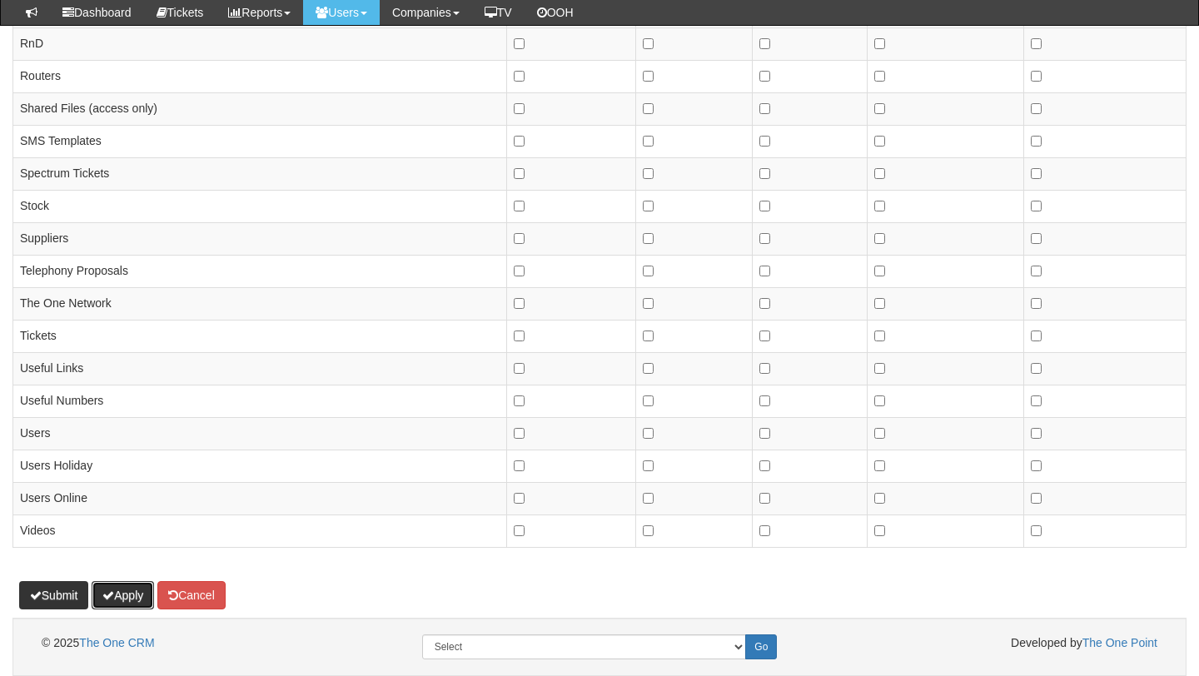
click at [134, 594] on button "Apply" at bounding box center [123, 595] width 62 height 28
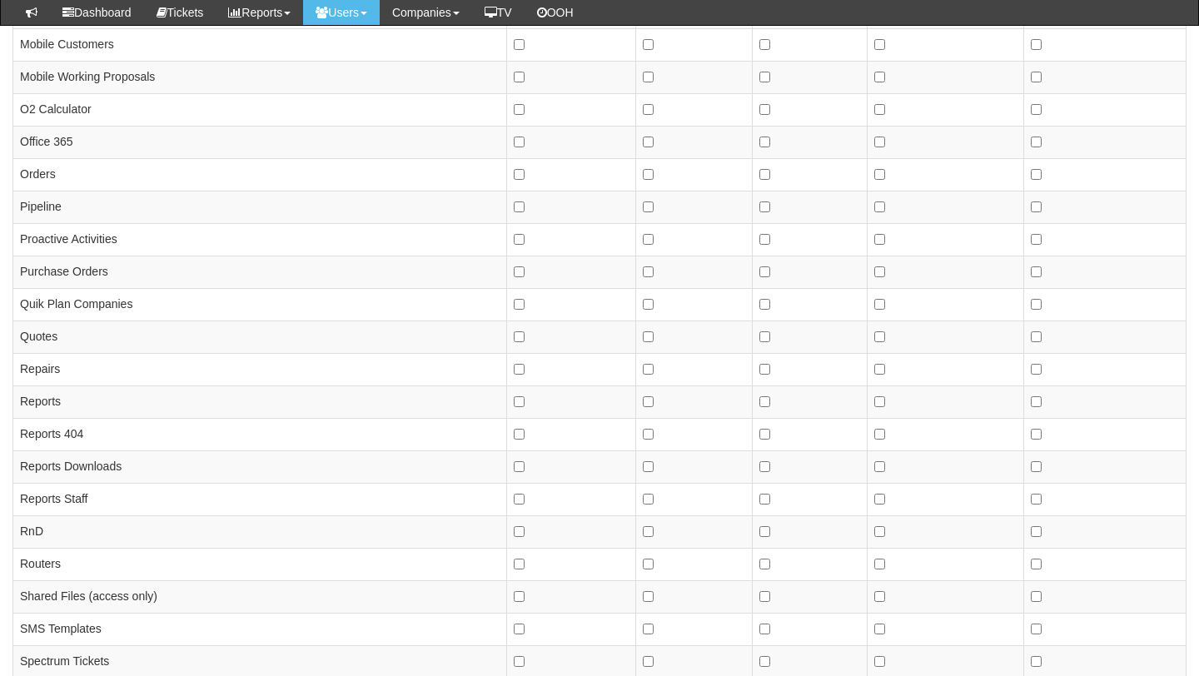
scroll to position [1654, 0]
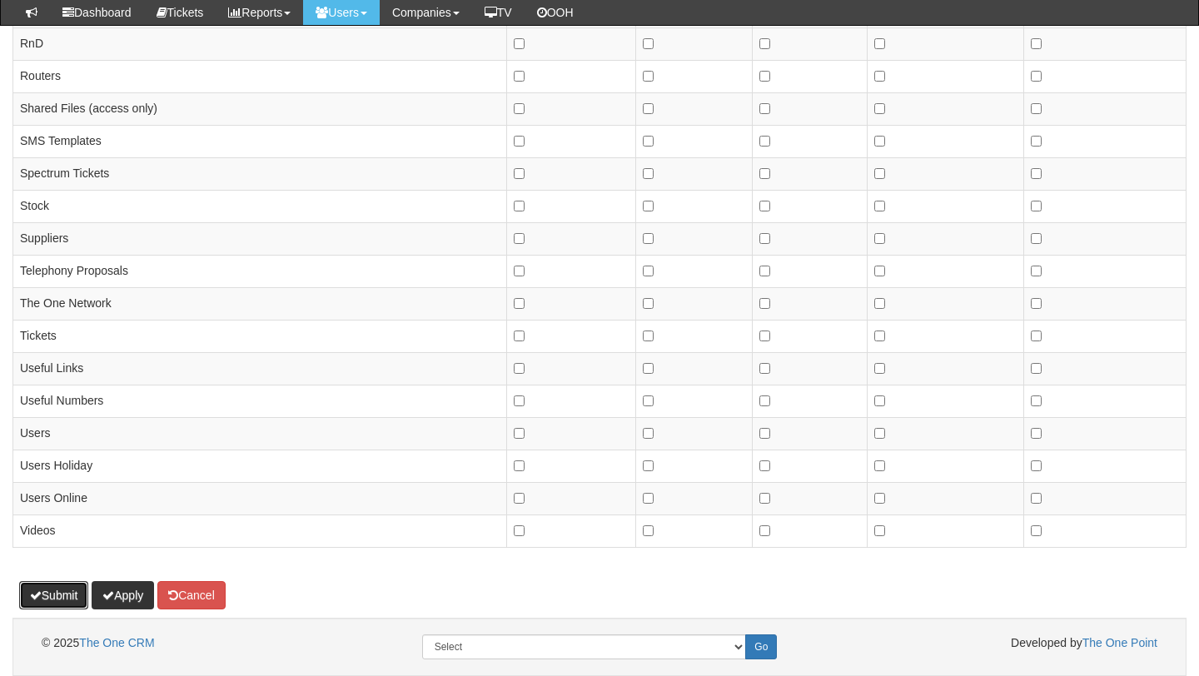
click at [46, 601] on button "Submit" at bounding box center [54, 595] width 70 height 28
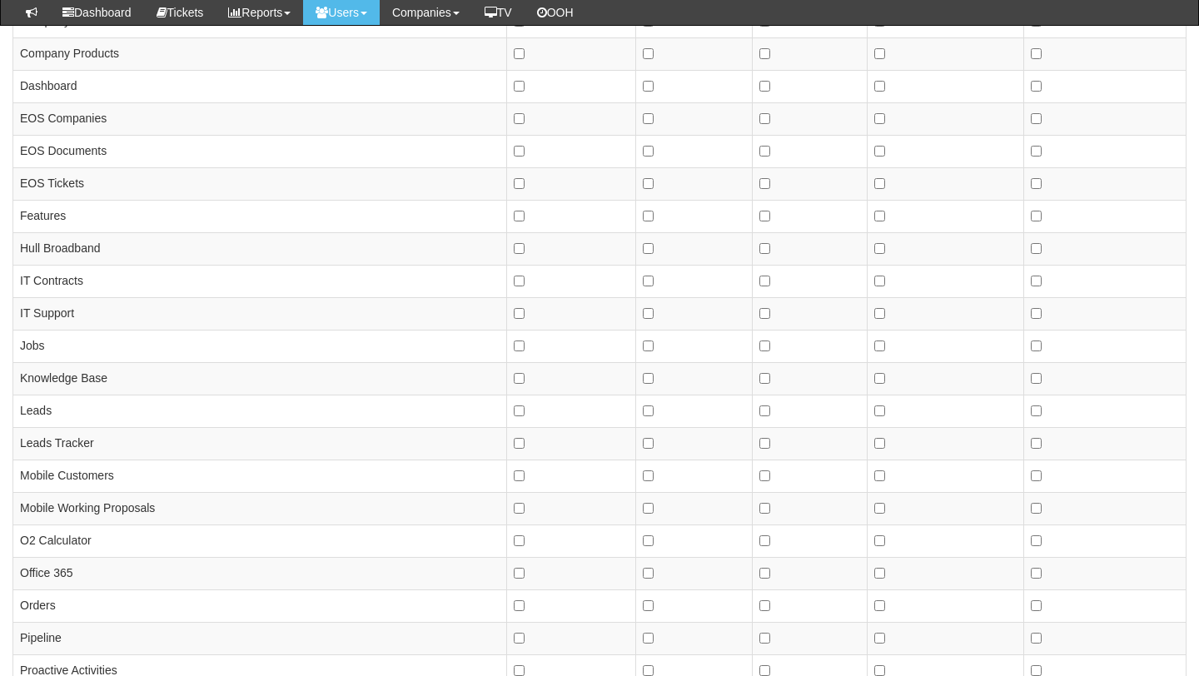
scroll to position [410, 0]
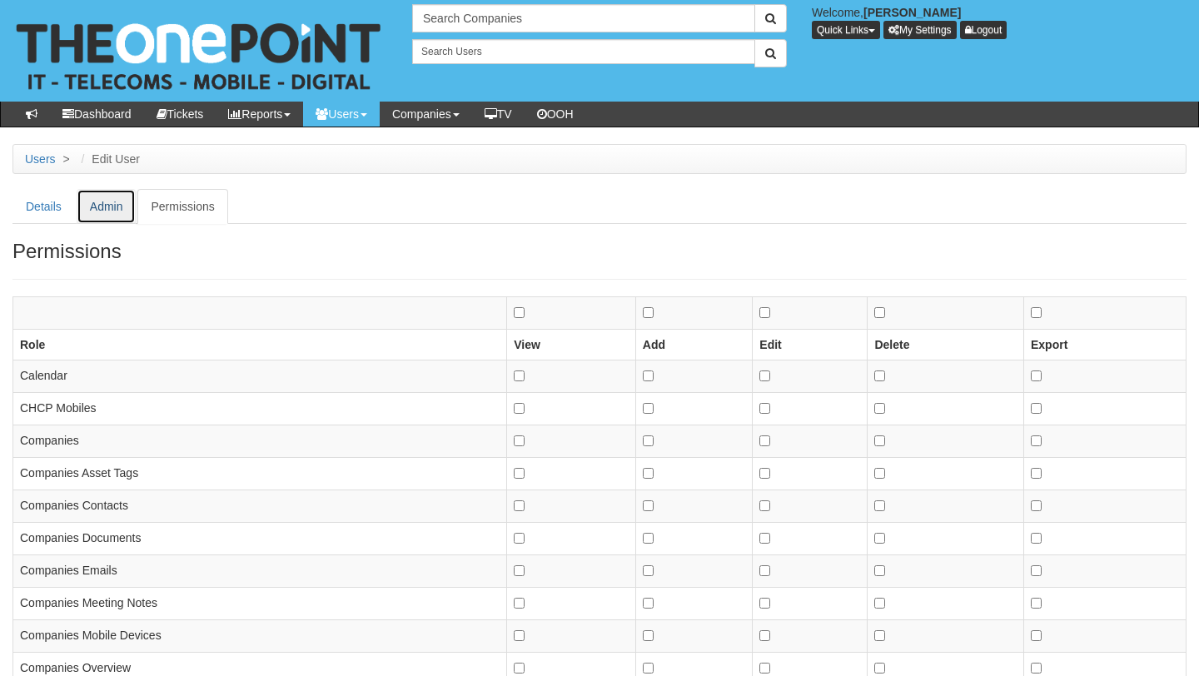
click at [93, 206] on link "Admin" at bounding box center [107, 206] width 60 height 35
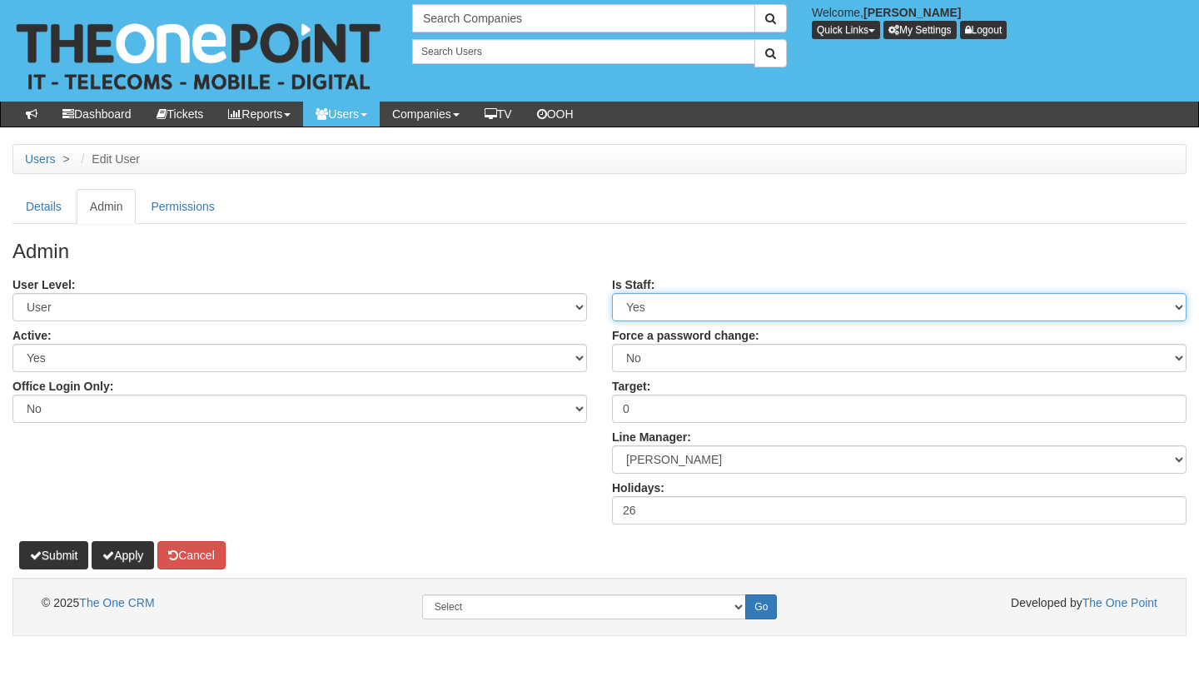
click at [622, 308] on select "Select Yes No" at bounding box center [899, 307] width 574 height 28
select select "No"
click at [612, 293] on select "Select Yes No" at bounding box center [899, 307] width 574 height 28
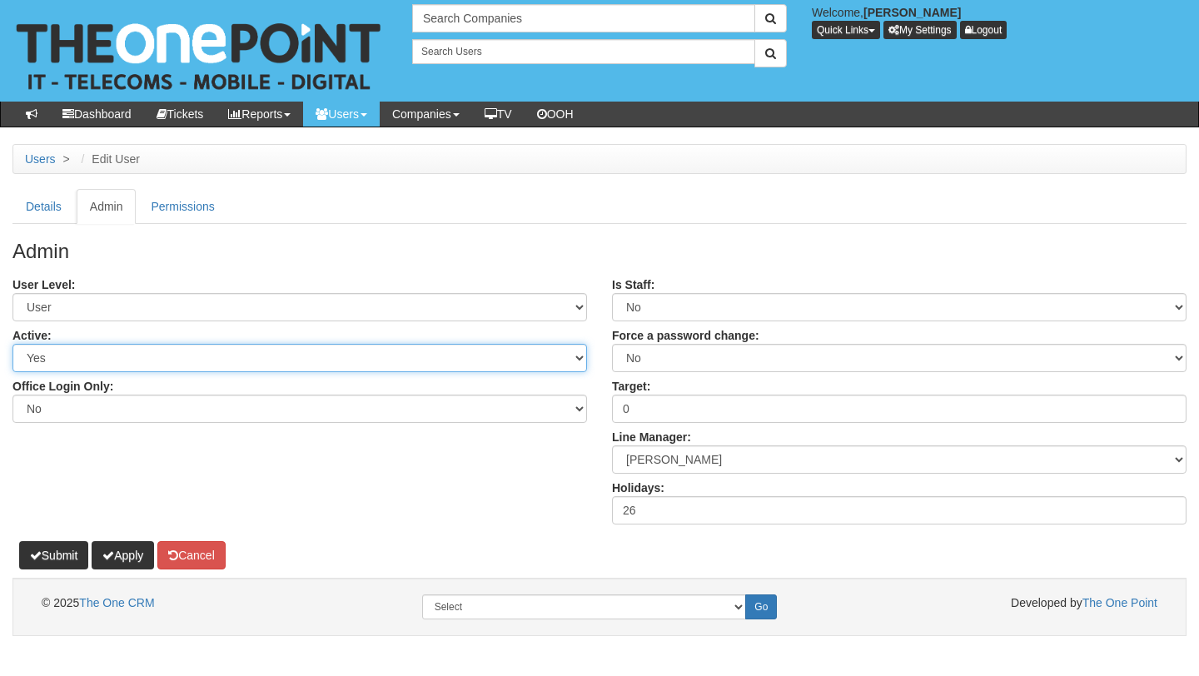
click at [321, 350] on select "Select Yes No" at bounding box center [299, 358] width 574 height 28
select select "No"
click at [12, 344] on select "Select Yes No" at bounding box center [299, 358] width 574 height 28
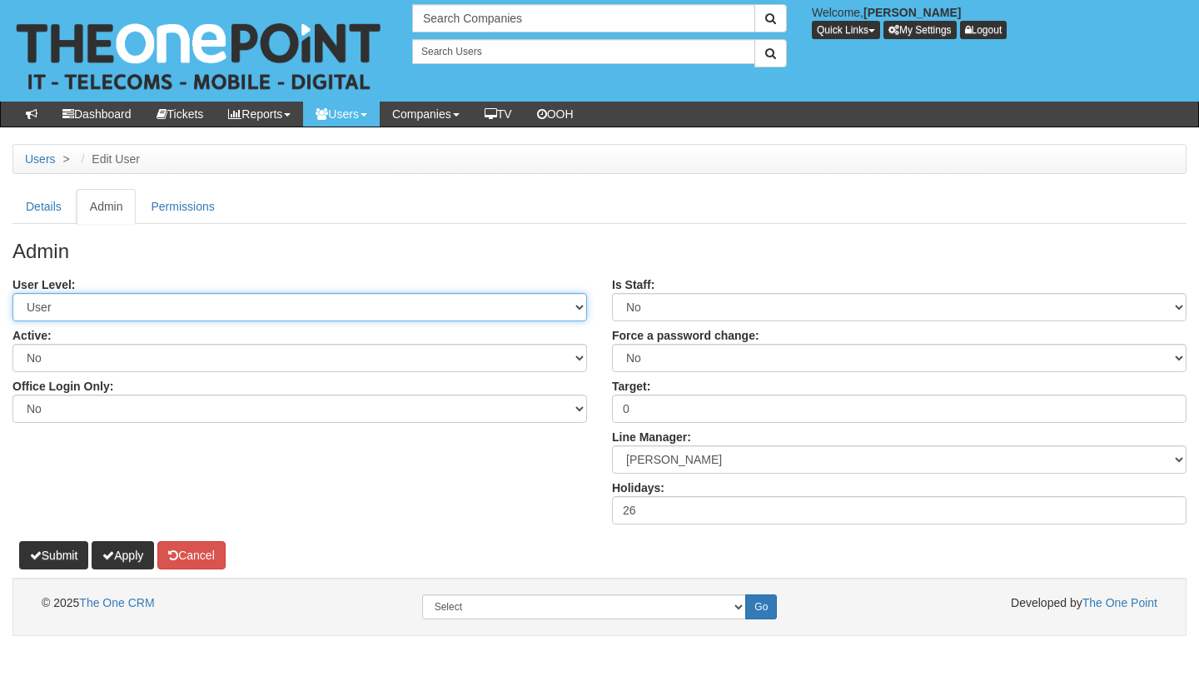
click at [183, 301] on select "Select Admin Customer User" at bounding box center [299, 307] width 574 height 28
select select "9"
click at [12, 293] on select "Select Admin Customer User" at bounding box center [299, 307] width 574 height 28
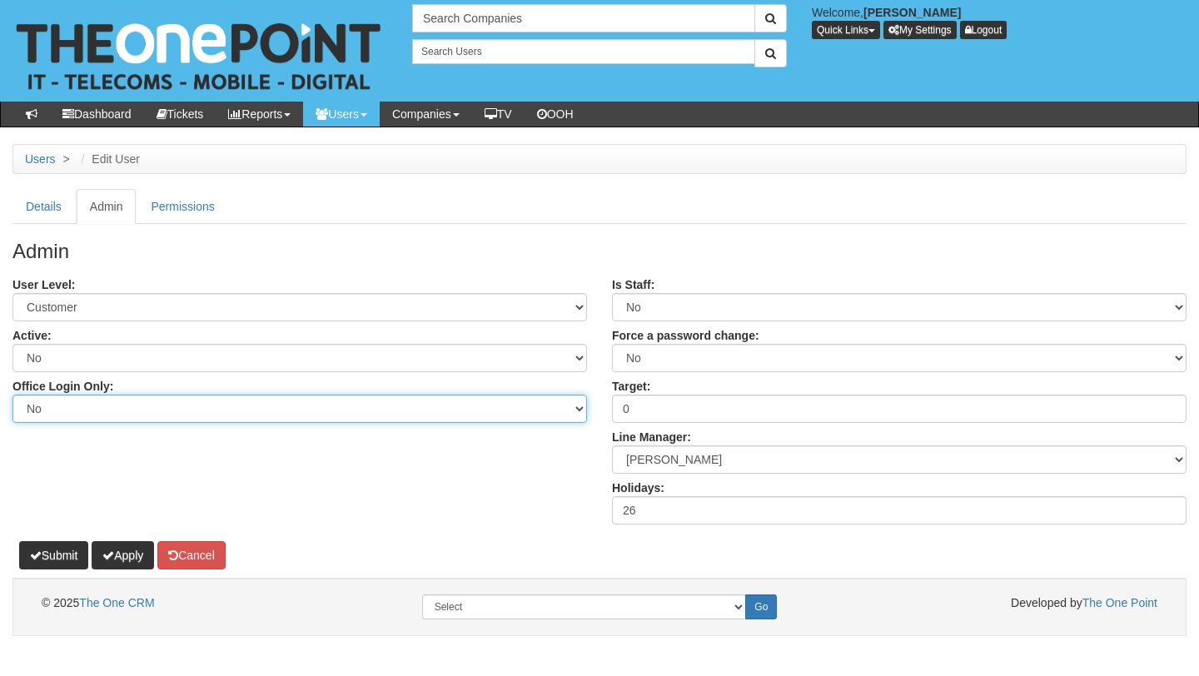
click at [110, 405] on select "Select Yes No" at bounding box center [299, 409] width 574 height 28
select select "Yes"
click at [12, 395] on select "Select Yes No" at bounding box center [299, 409] width 574 height 28
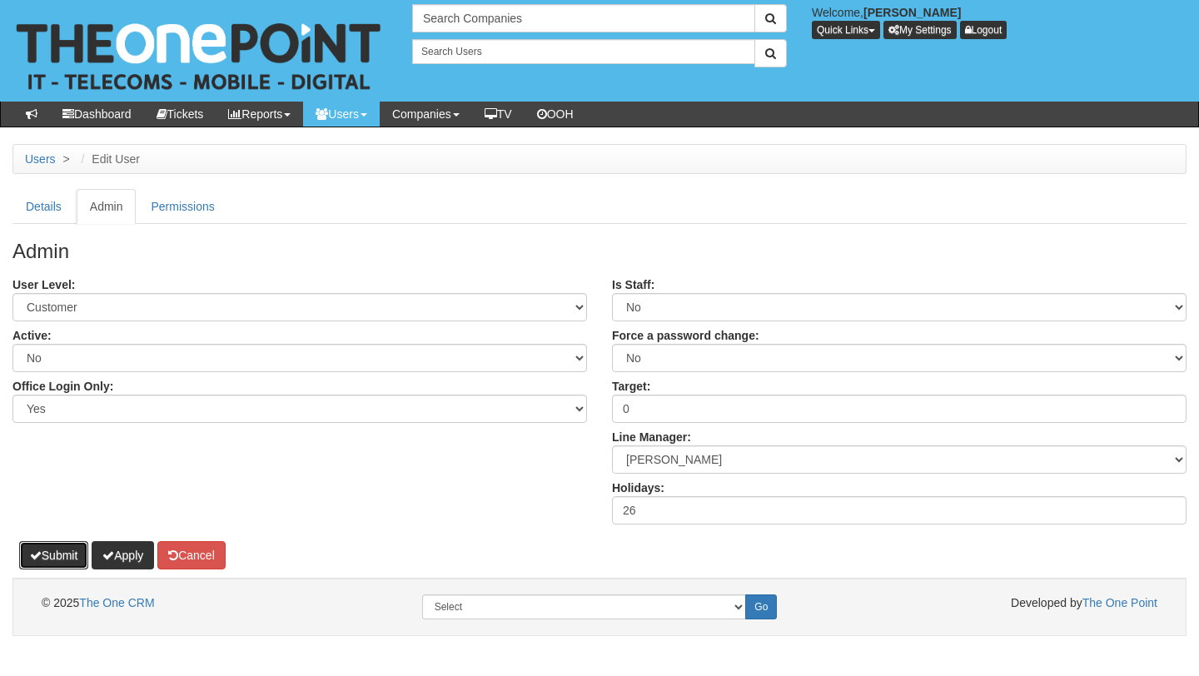
click at [45, 561] on button "Submit" at bounding box center [54, 555] width 70 height 28
